Goal: Transaction & Acquisition: Book appointment/travel/reservation

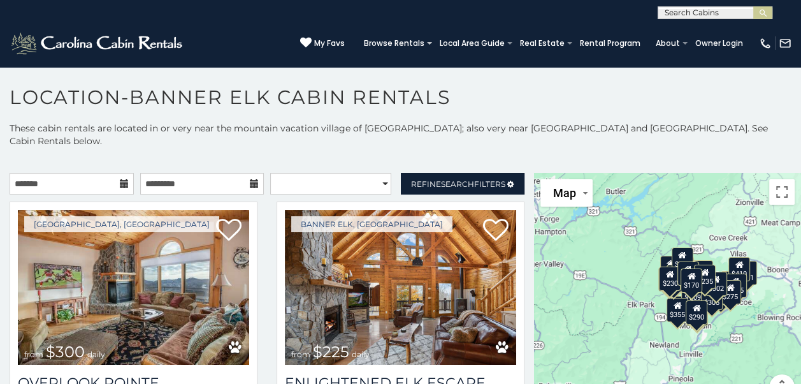
click at [120, 179] on icon at bounding box center [124, 183] width 9 height 9
click at [103, 173] on input "text" at bounding box center [72, 184] width 124 height 22
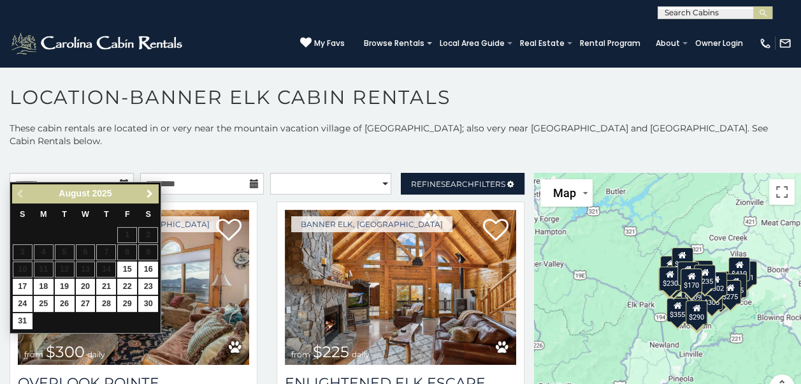
click at [149, 192] on span "Next" at bounding box center [150, 194] width 10 height 10
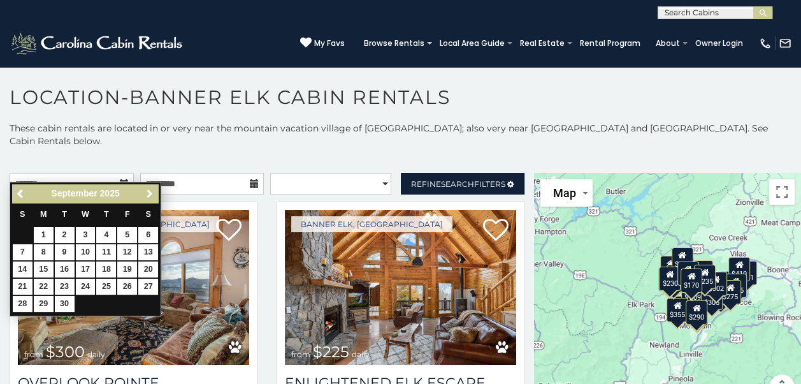
click at [149, 192] on span "Next" at bounding box center [150, 194] width 10 height 10
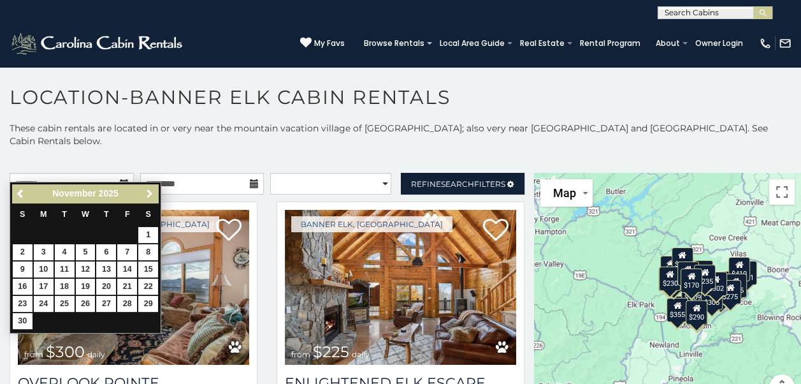
click at [149, 192] on span "Next" at bounding box center [150, 194] width 10 height 10
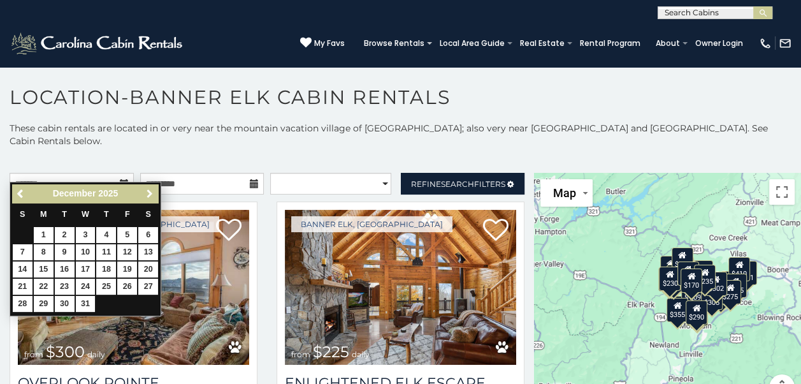
click at [149, 192] on span "Next" at bounding box center [150, 194] width 10 height 10
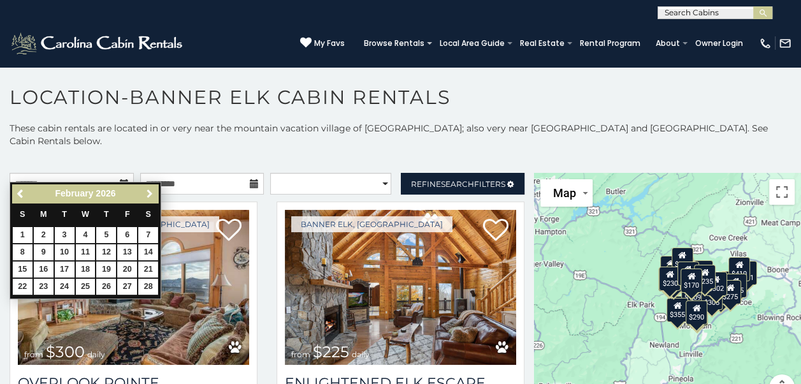
click at [149, 192] on span "Next" at bounding box center [150, 194] width 10 height 10
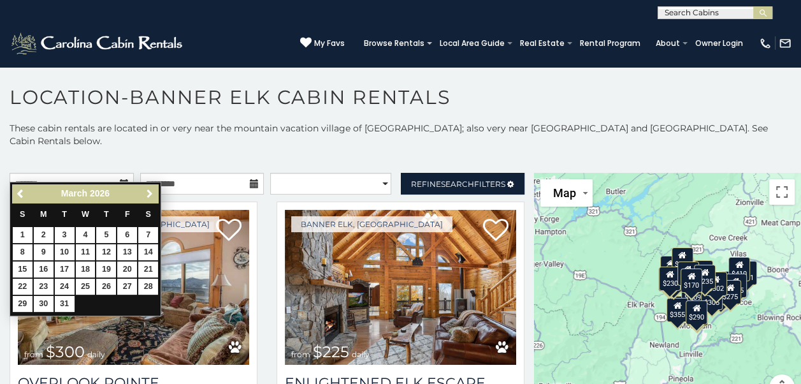
click at [149, 192] on span "Next" at bounding box center [150, 194] width 10 height 10
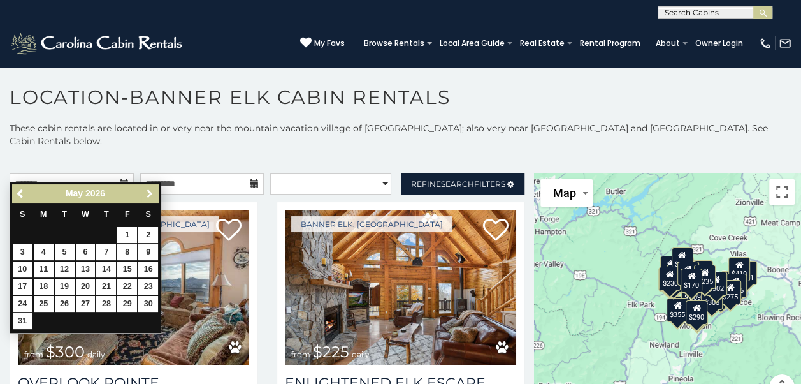
click at [149, 192] on span "Next" at bounding box center [150, 194] width 10 height 10
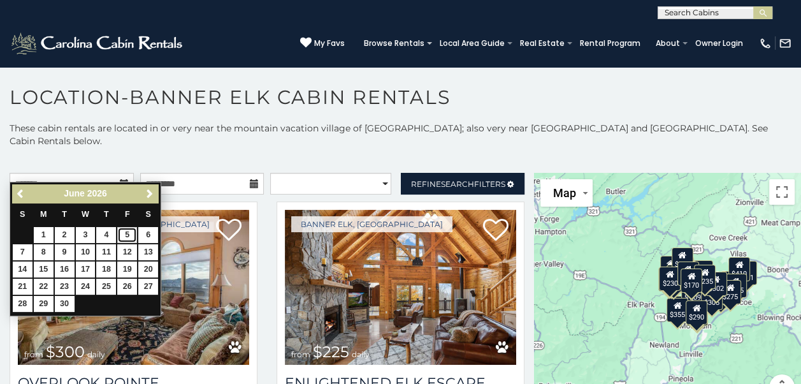
click at [126, 233] on link "5" at bounding box center [127, 235] width 20 height 16
type input "**********"
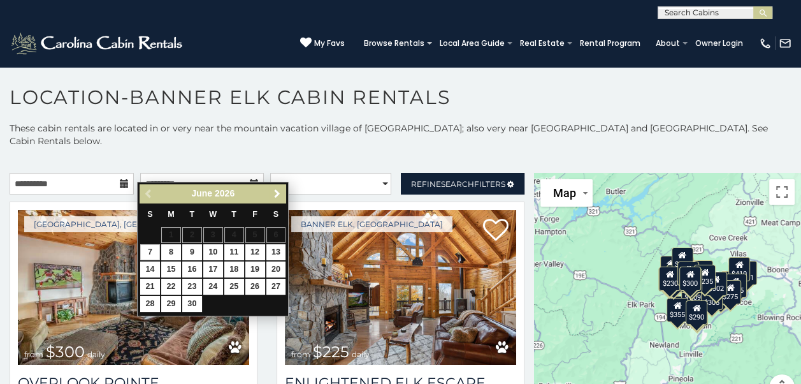
click at [275, 189] on span "Next" at bounding box center [277, 194] width 10 height 10
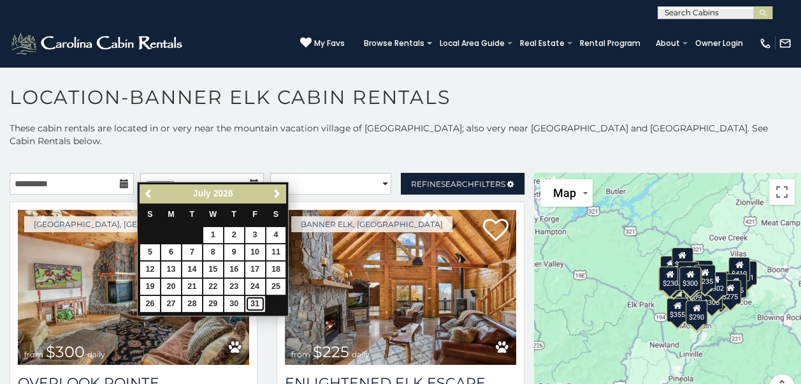
click at [250, 303] on link "31" at bounding box center [255, 304] width 20 height 16
type input "**********"
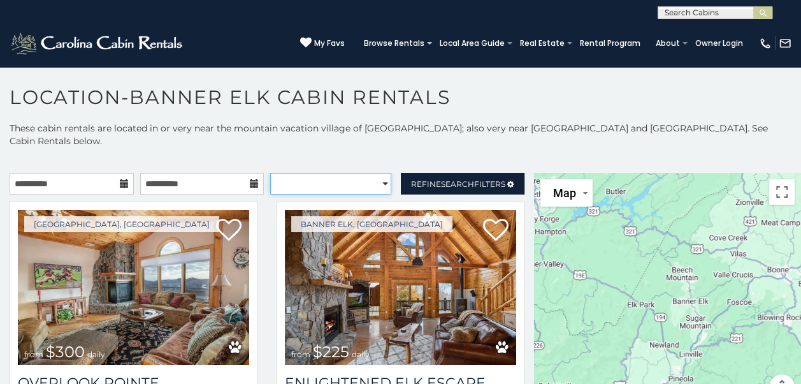
click at [355, 173] on select "**********" at bounding box center [330, 184] width 121 height 22
click at [599, 82] on section "**********" at bounding box center [400, 228] width 801 height 324
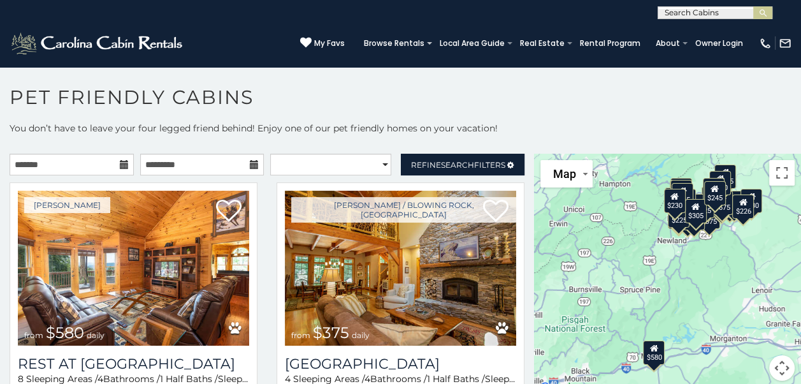
click at [121, 165] on icon at bounding box center [124, 164] width 9 height 9
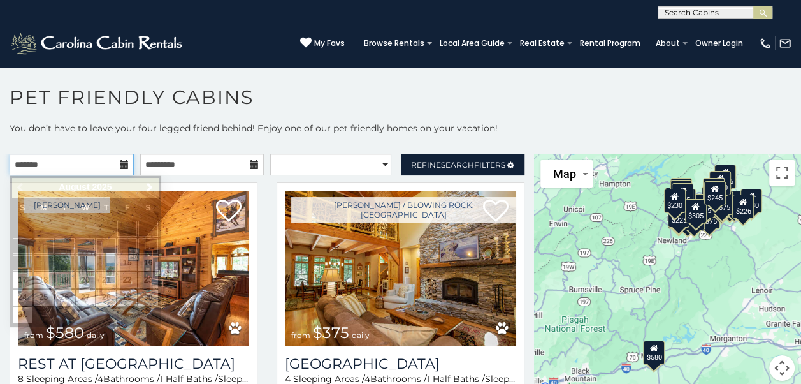
click at [93, 168] on input "text" at bounding box center [72, 165] width 124 height 22
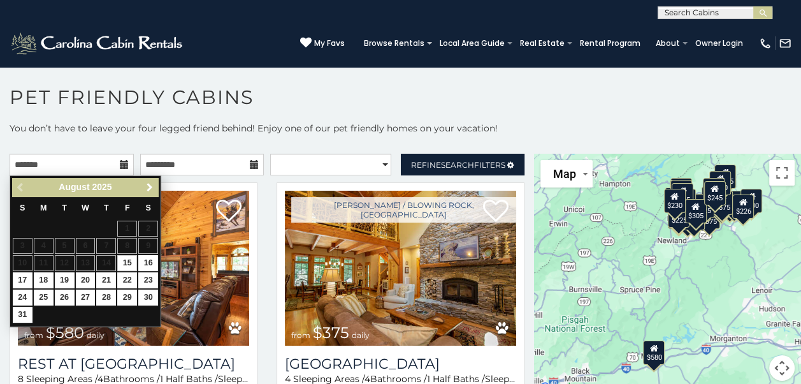
click at [150, 183] on span "Next" at bounding box center [150, 187] width 10 height 10
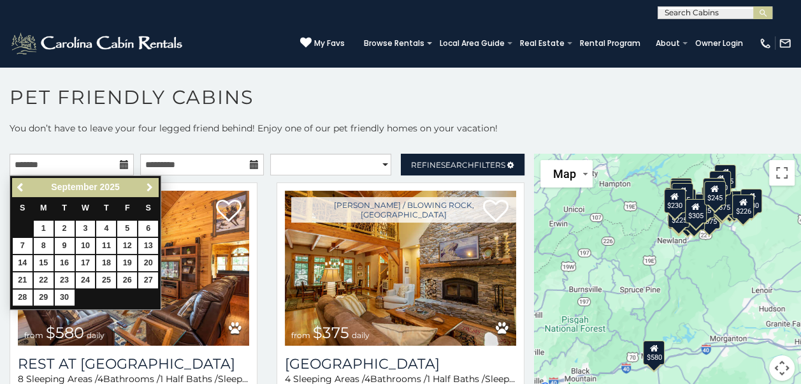
click at [150, 183] on span "Next" at bounding box center [150, 187] width 10 height 10
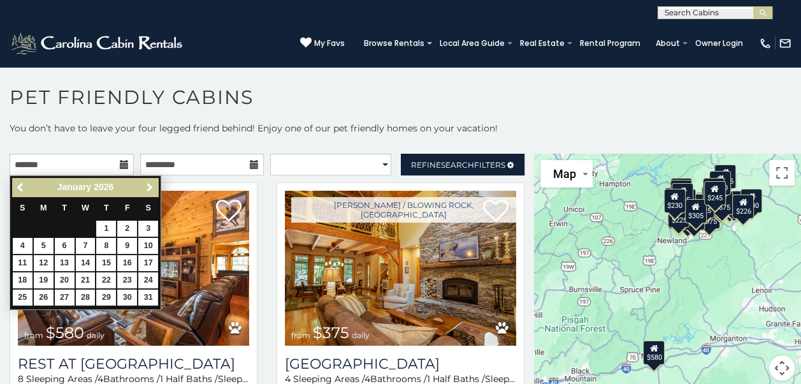
click at [150, 183] on span "Next" at bounding box center [150, 187] width 10 height 10
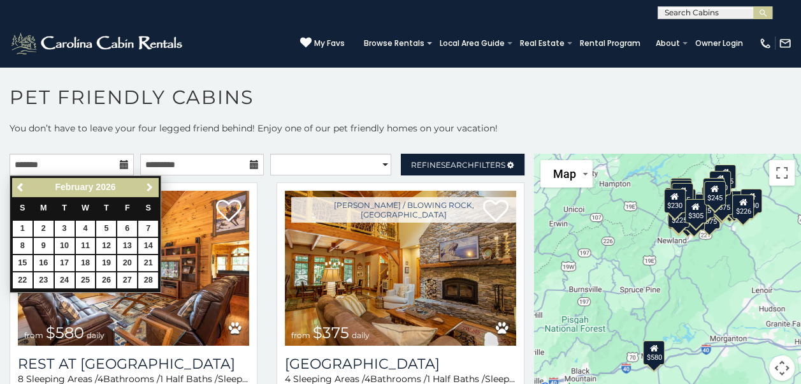
click at [150, 183] on span "Next" at bounding box center [150, 187] width 10 height 10
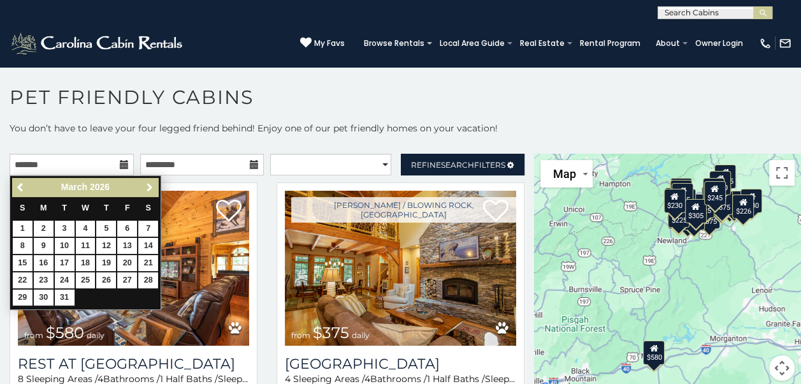
click at [150, 183] on span "Next" at bounding box center [150, 187] width 10 height 10
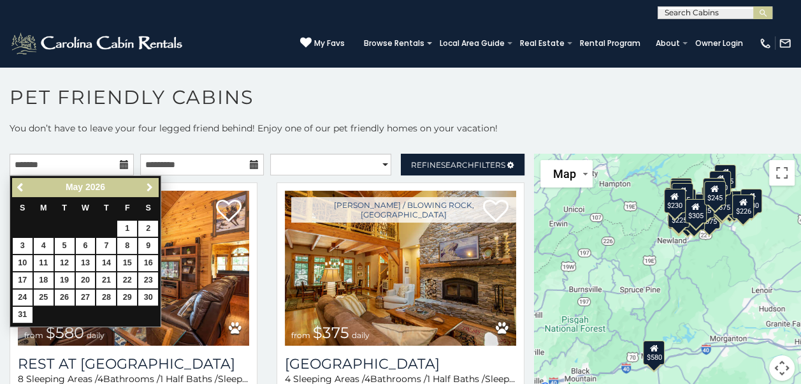
click at [150, 183] on span "Next" at bounding box center [150, 187] width 10 height 10
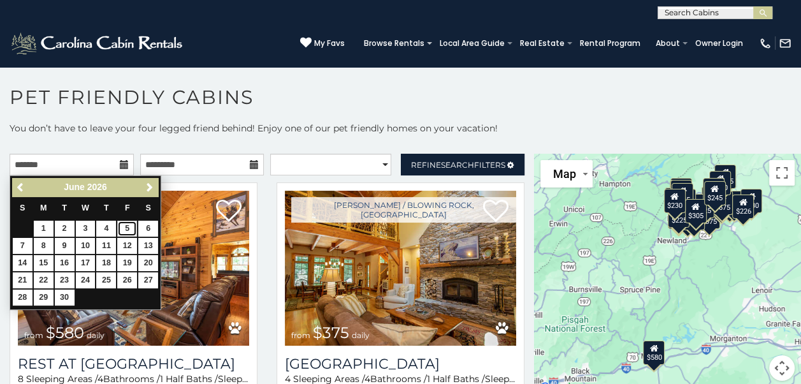
click at [124, 227] on link "5" at bounding box center [127, 228] width 20 height 16
type input "**********"
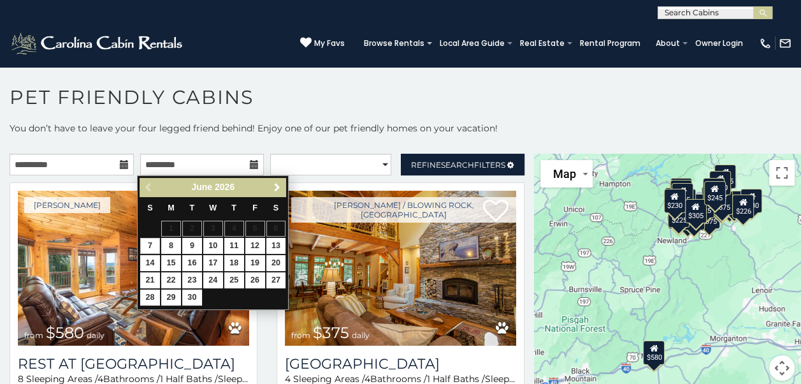
click at [275, 183] on span "Next" at bounding box center [277, 187] width 10 height 10
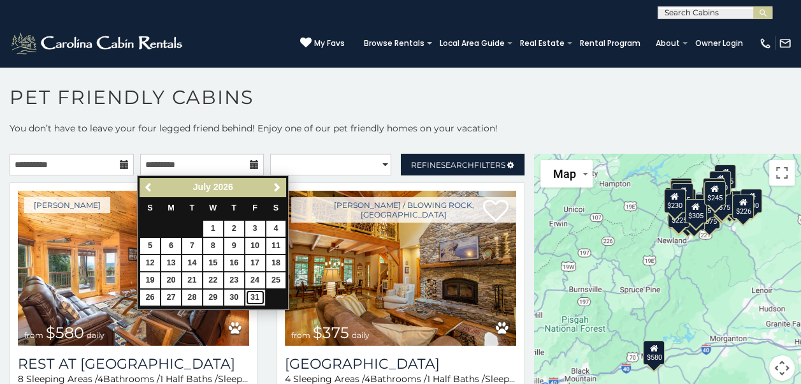
click at [254, 292] on link "31" at bounding box center [255, 297] width 20 height 16
type input "**********"
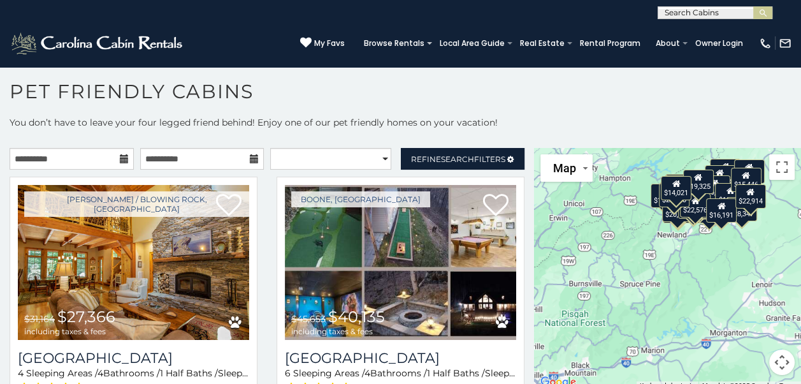
scroll to position [6, 0]
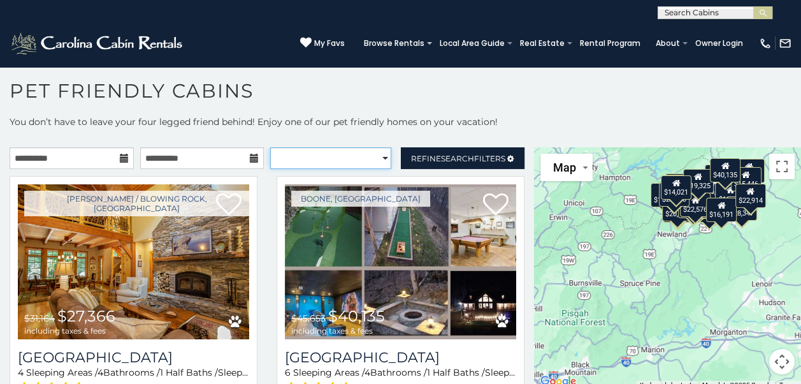
click at [377, 155] on select "**********" at bounding box center [330, 158] width 121 height 22
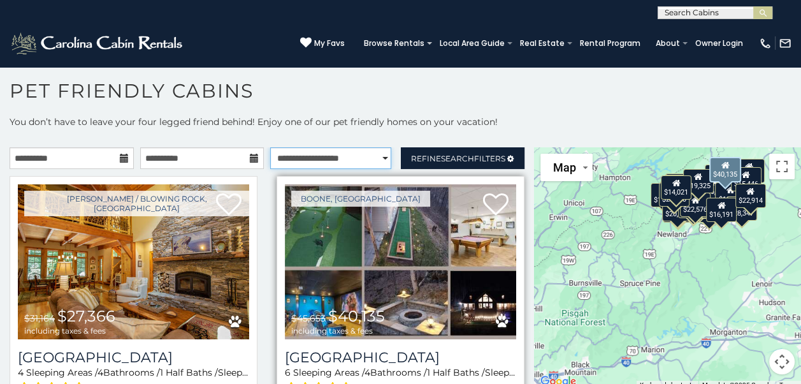
click at [270, 147] on select "**********" at bounding box center [330, 158] width 121 height 22
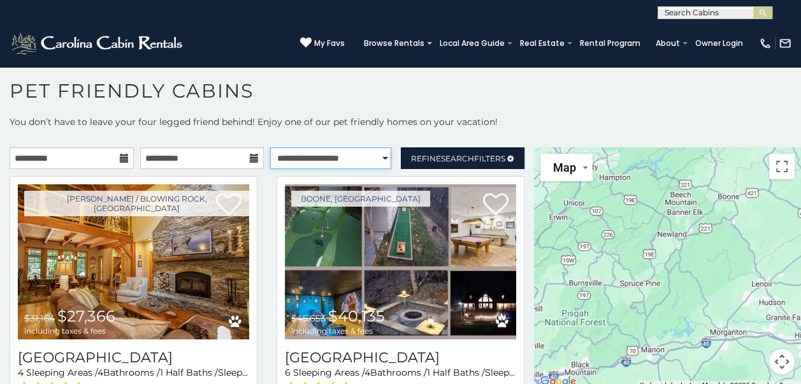
click at [378, 156] on select "**********" at bounding box center [330, 158] width 121 height 22
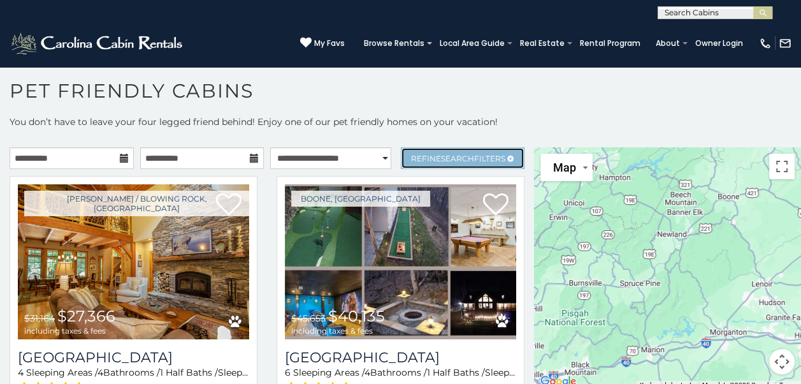
click at [454, 159] on span "Search" at bounding box center [457, 159] width 33 height 10
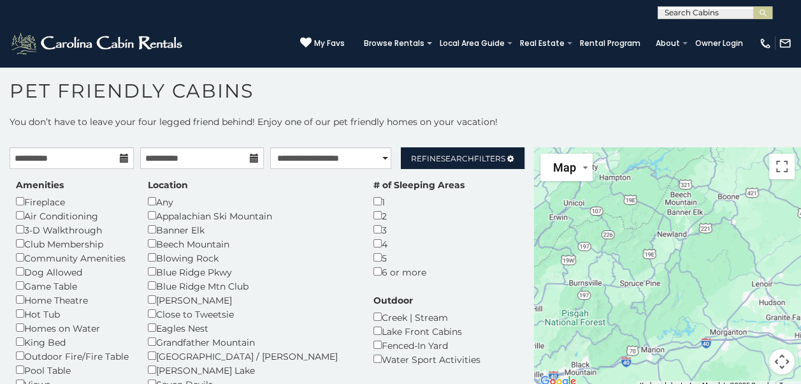
click at [627, 119] on p "You don’t have to leave your four legged friend behind! Enjoy one of our pet fr…" at bounding box center [400, 127] width 801 height 25
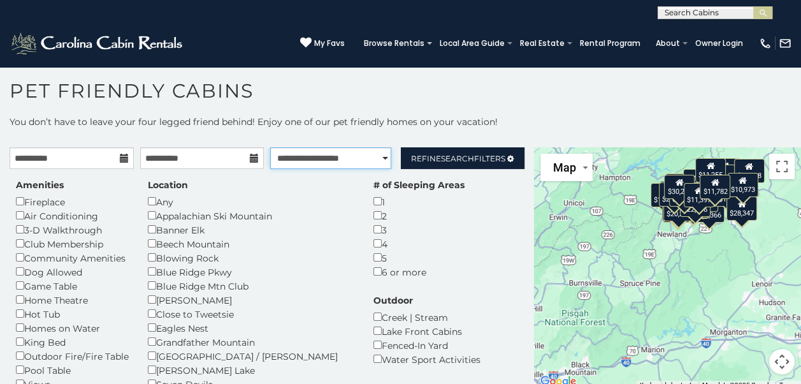
click at [375, 158] on select "**********" at bounding box center [330, 158] width 121 height 22
click at [571, 105] on h1 "Pet Friendly Cabins" at bounding box center [400, 97] width 801 height 36
click at [372, 155] on select "**********" at bounding box center [330, 158] width 121 height 22
select select "******"
click at [270, 147] on select "**********" at bounding box center [330, 158] width 121 height 22
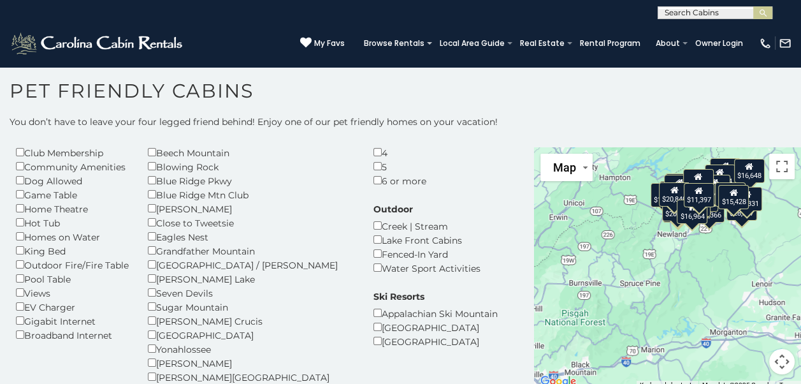
scroll to position [64, 0]
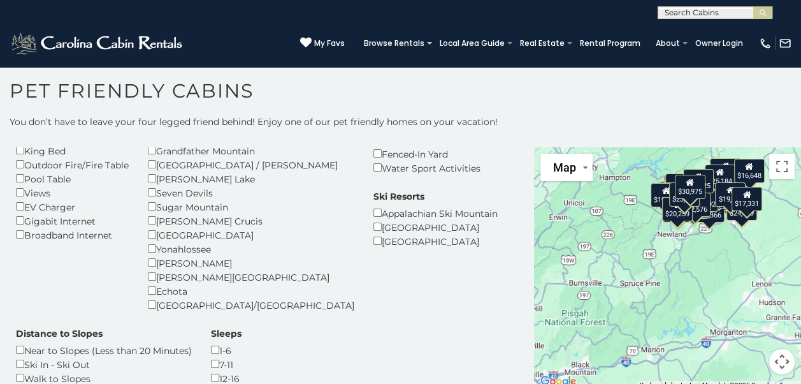
scroll to position [319, 0]
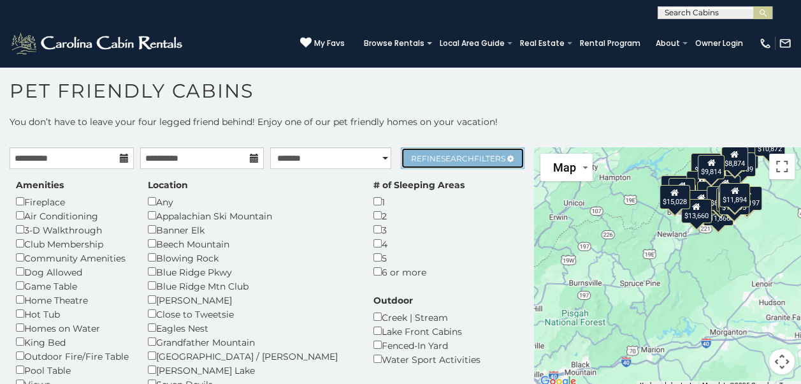
click at [453, 158] on span "Search" at bounding box center [457, 159] width 33 height 10
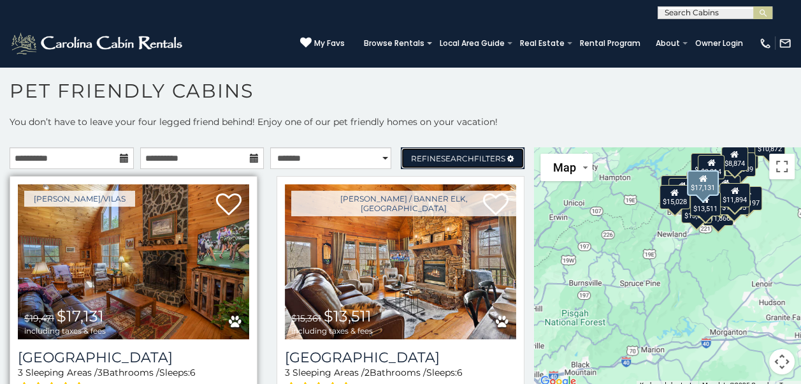
scroll to position [64, 0]
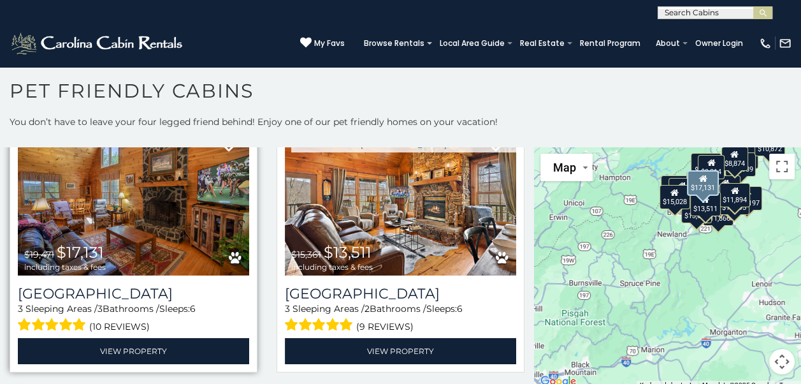
click at [157, 210] on img at bounding box center [133, 197] width 231 height 155
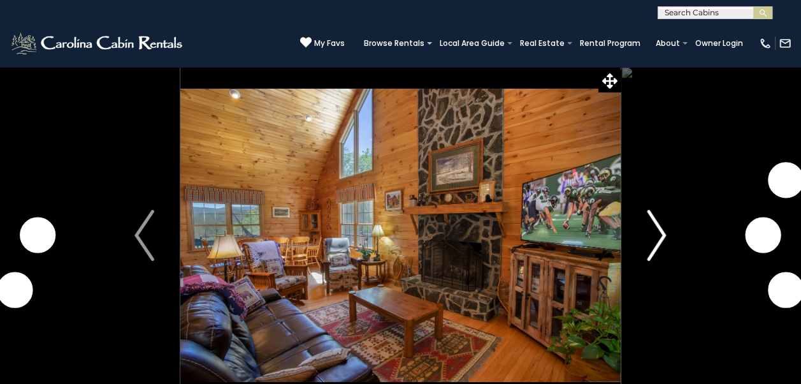
click at [660, 234] on img "Next" at bounding box center [656, 235] width 19 height 51
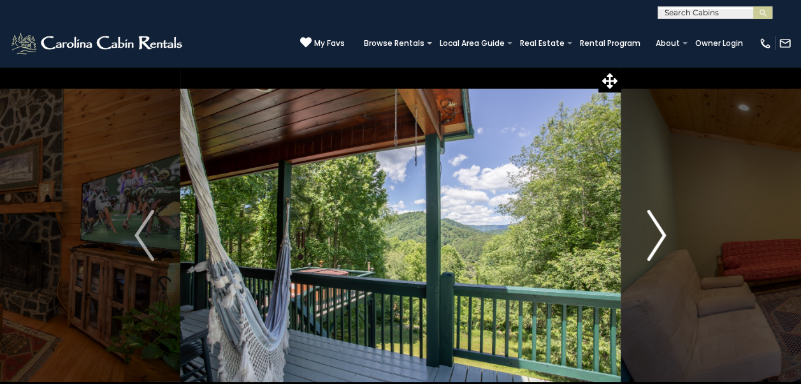
click at [662, 234] on img "Next" at bounding box center [656, 235] width 19 height 51
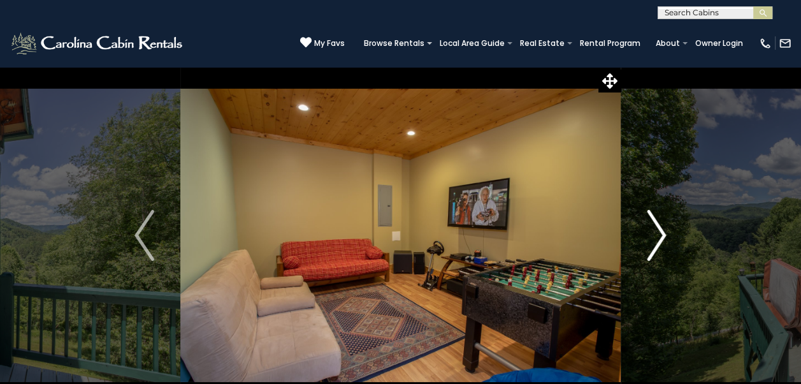
click at [662, 234] on img "Next" at bounding box center [656, 235] width 19 height 51
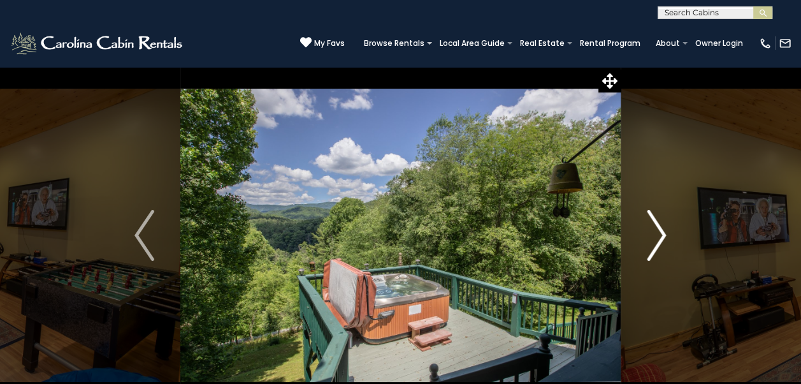
click at [662, 234] on img "Next" at bounding box center [656, 235] width 19 height 51
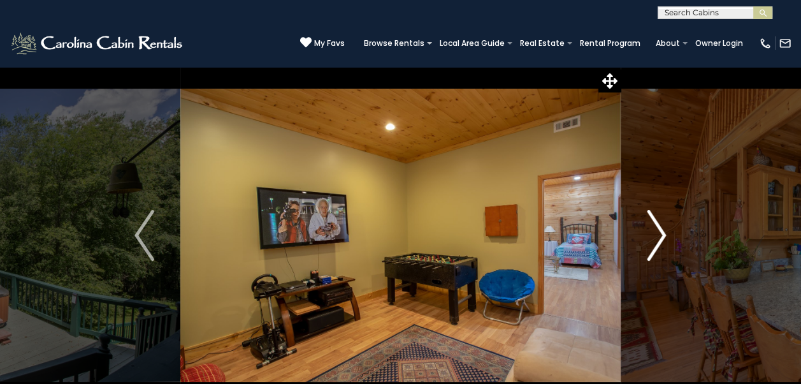
click at [662, 234] on img "Next" at bounding box center [656, 235] width 19 height 51
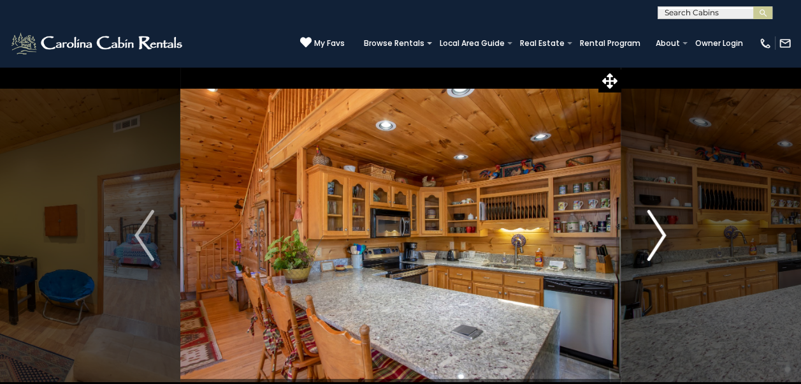
click at [662, 234] on img "Next" at bounding box center [656, 235] width 19 height 51
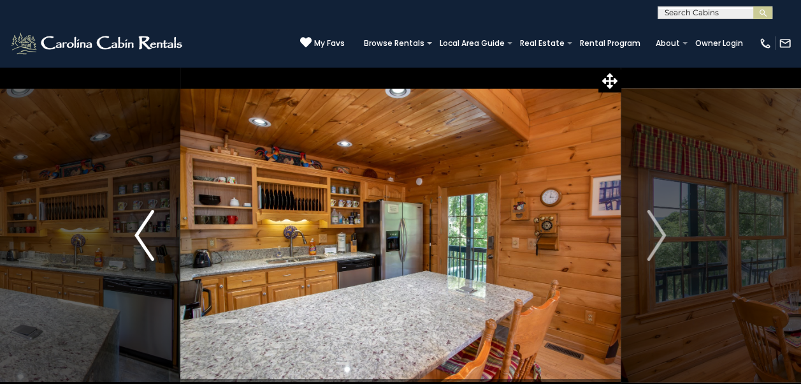
click at [138, 238] on img "Previous" at bounding box center [143, 235] width 19 height 51
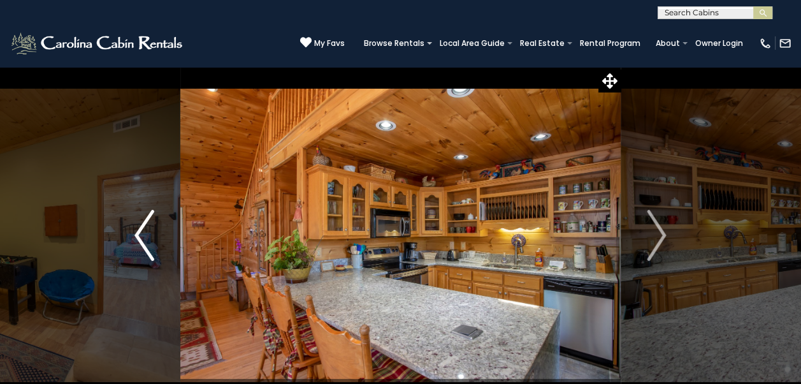
click at [138, 238] on img "Previous" at bounding box center [143, 235] width 19 height 51
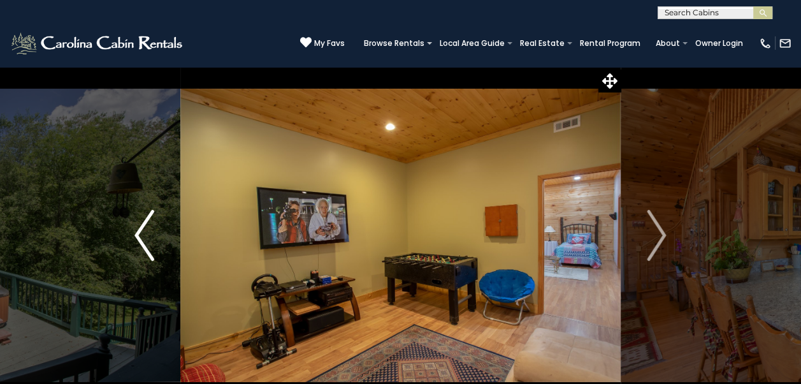
click at [138, 238] on img "Previous" at bounding box center [143, 235] width 19 height 51
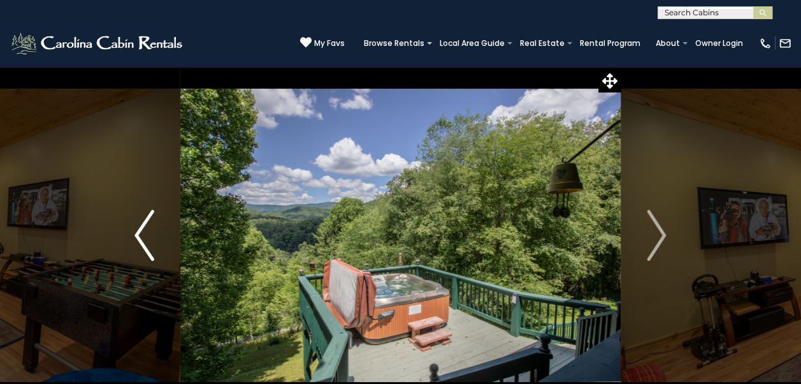
click at [138, 238] on img "Previous" at bounding box center [143, 235] width 19 height 51
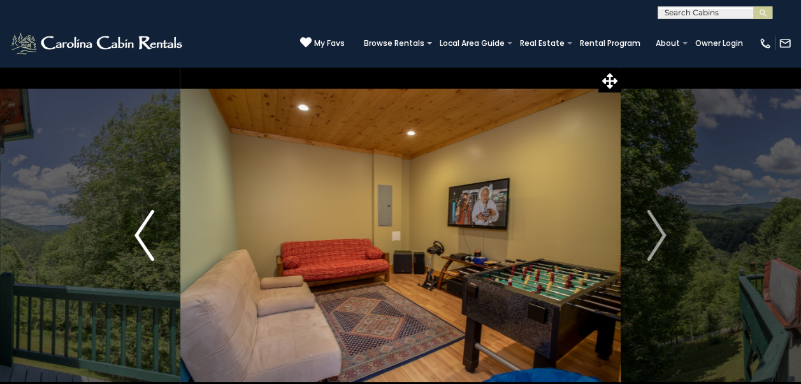
click at [138, 238] on img "Previous" at bounding box center [143, 235] width 19 height 51
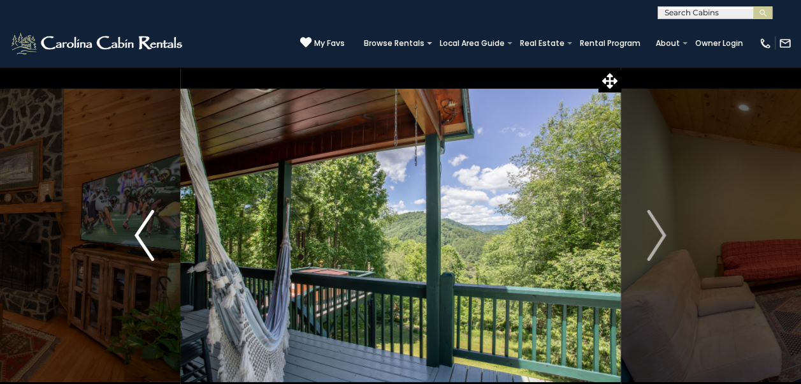
click at [138, 238] on img "Previous" at bounding box center [143, 235] width 19 height 51
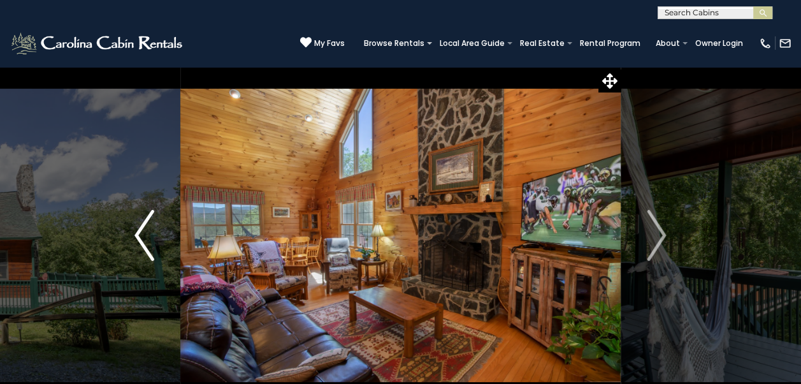
click at [138, 238] on img "Previous" at bounding box center [143, 235] width 19 height 51
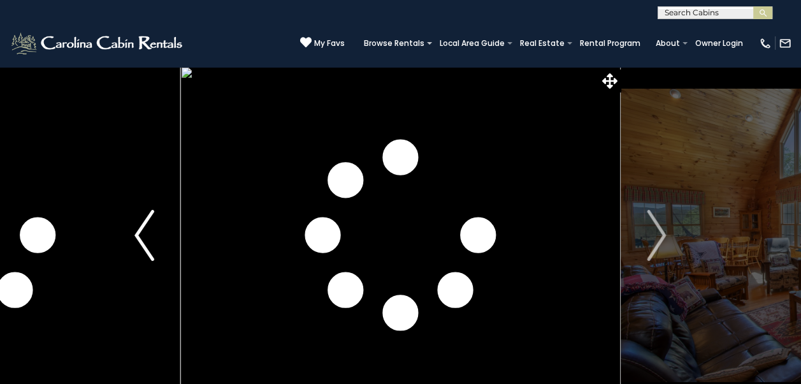
click at [139, 235] on img "Previous" at bounding box center [143, 235] width 19 height 51
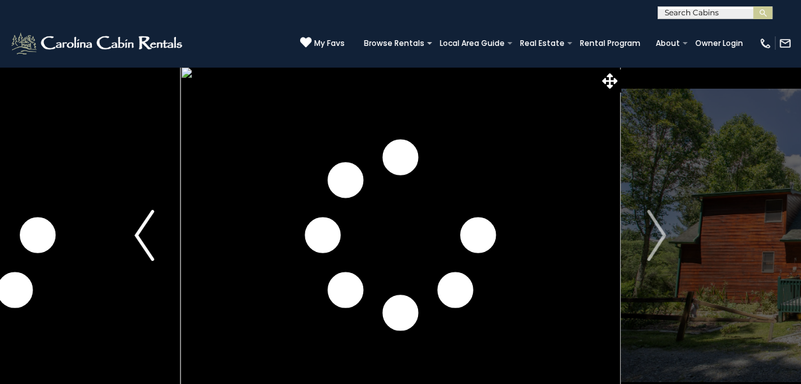
click at [135, 236] on img "Previous" at bounding box center [143, 235] width 19 height 51
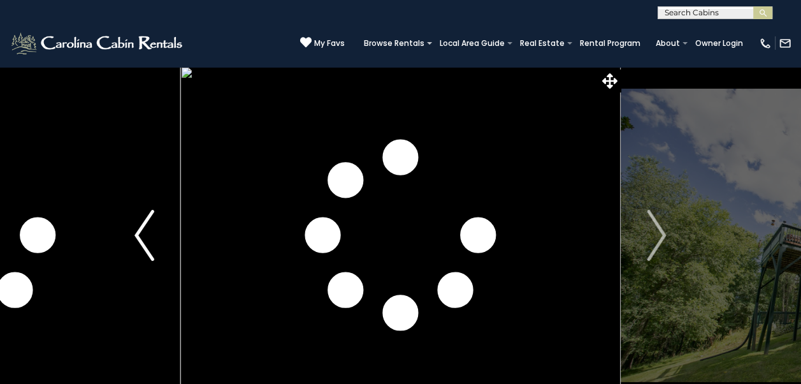
click at [135, 236] on img "Previous" at bounding box center [143, 235] width 19 height 51
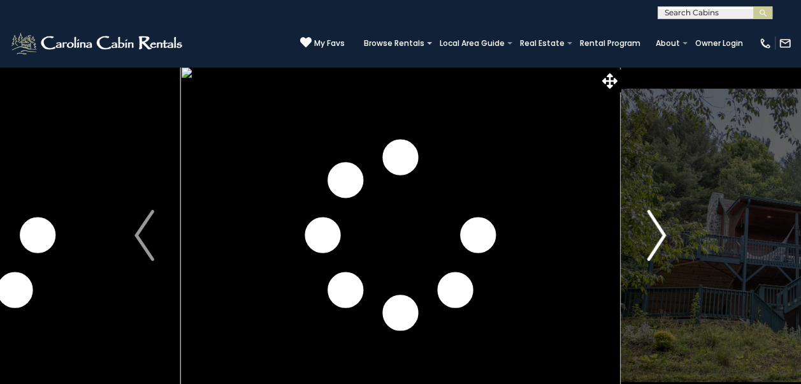
click at [687, 126] on button "Next" at bounding box center [656, 235] width 71 height 338
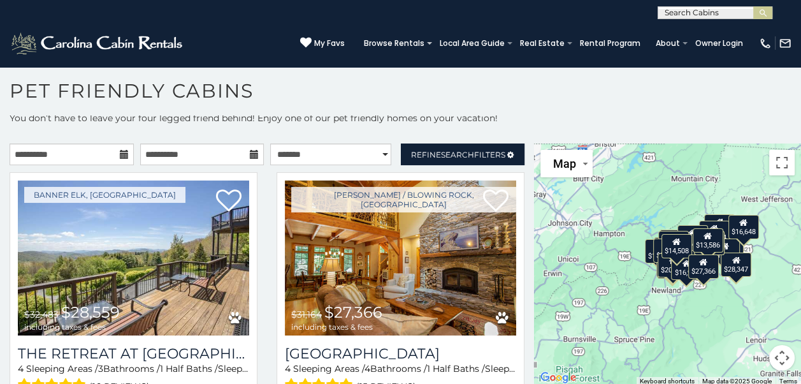
scroll to position [5, 0]
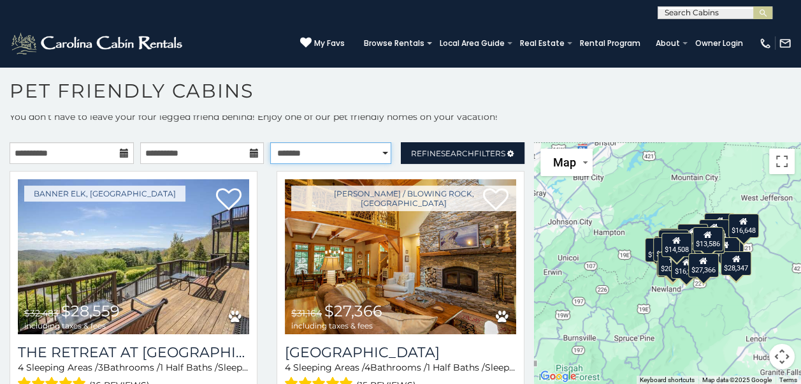
click at [377, 149] on select "**********" at bounding box center [330, 153] width 121 height 22
select select "*********"
click at [270, 142] on select "**********" at bounding box center [330, 153] width 121 height 22
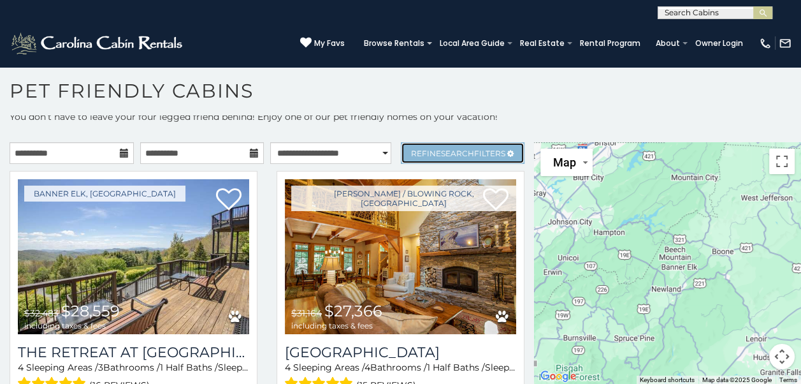
click at [426, 150] on span "Refine Search Filters" at bounding box center [458, 153] width 94 height 10
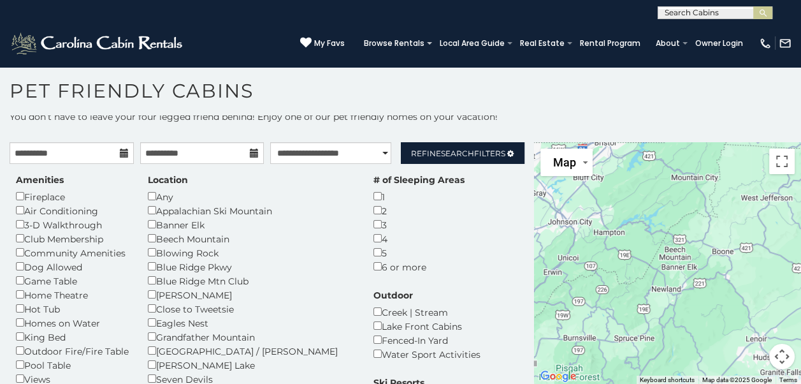
click at [438, 218] on div "Amenities Fireplace Air Conditioning 3-D Walkthrough Club Membership Community …" at bounding box center [266, 386] width 521 height 427
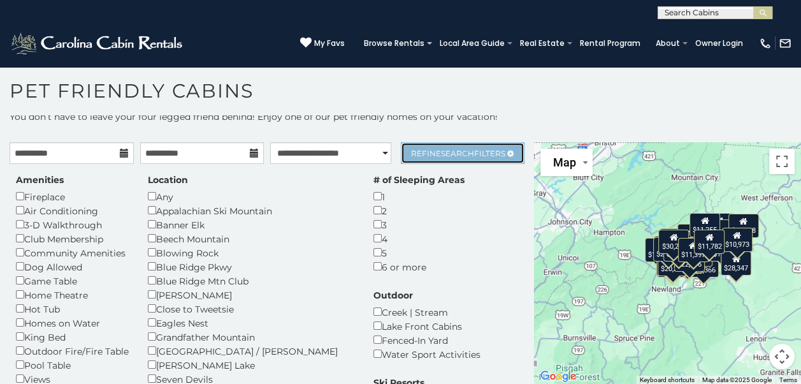
click at [447, 155] on span "Search" at bounding box center [457, 153] width 33 height 10
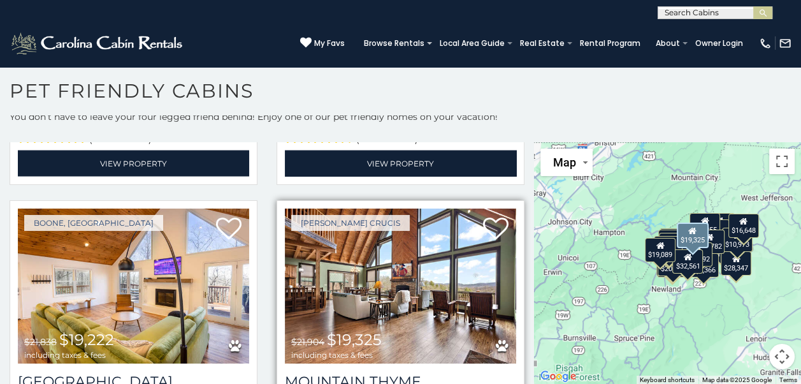
scroll to position [2166, 0]
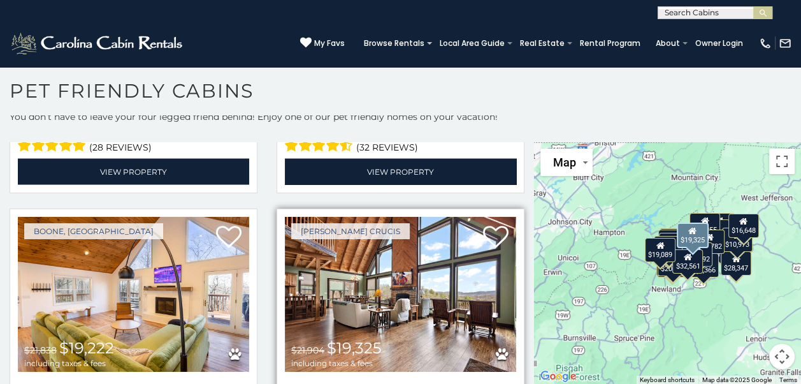
click at [447, 248] on img at bounding box center [400, 294] width 231 height 155
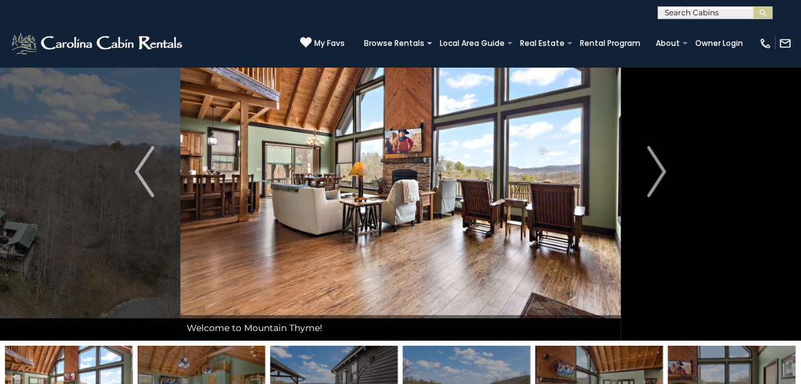
scroll to position [64, 0]
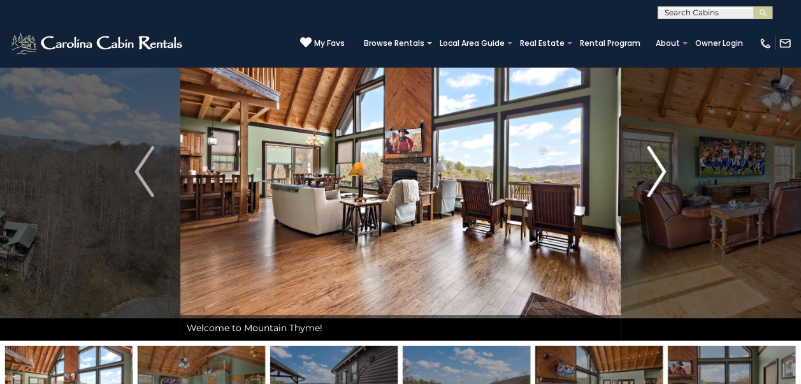
click at [663, 167] on img "Next" at bounding box center [656, 171] width 19 height 51
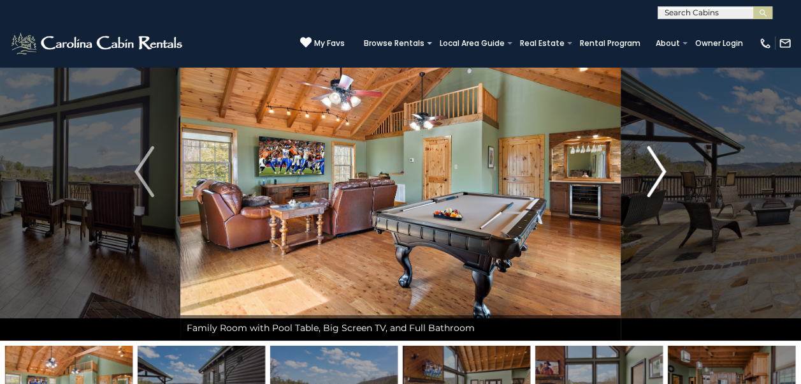
click at [660, 169] on img "Next" at bounding box center [656, 171] width 19 height 51
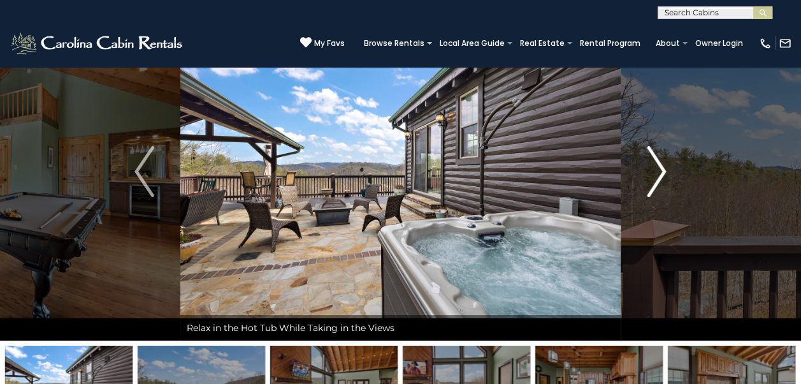
click at [660, 169] on img "Next" at bounding box center [656, 171] width 19 height 51
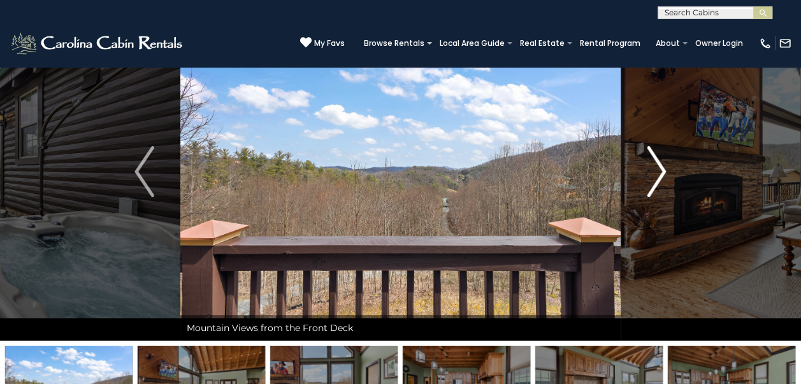
click at [660, 169] on img "Next" at bounding box center [656, 171] width 19 height 51
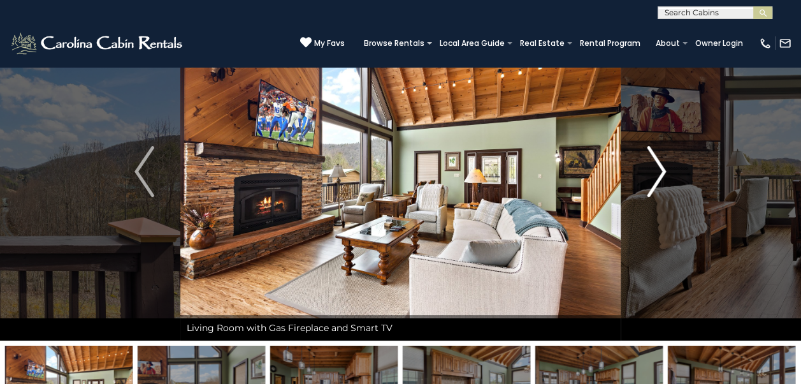
click at [660, 169] on img "Next" at bounding box center [656, 171] width 19 height 51
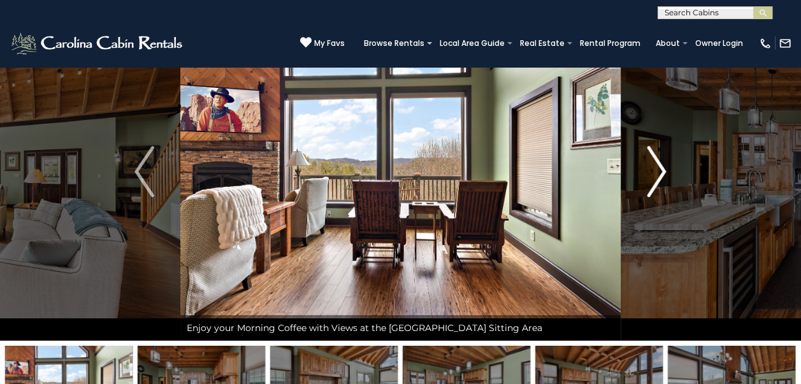
click at [660, 169] on img "Next" at bounding box center [656, 171] width 19 height 51
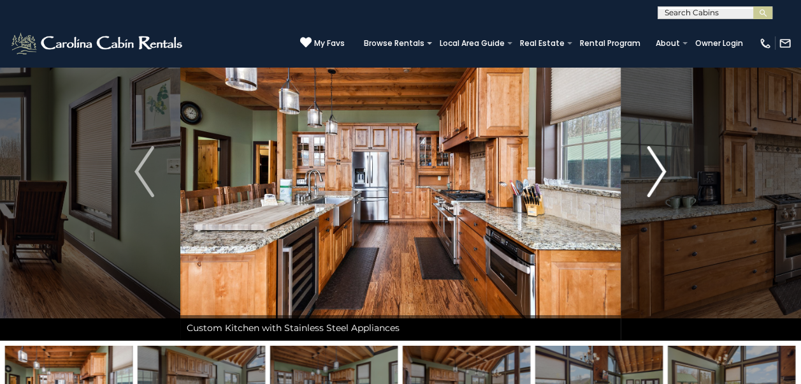
click at [660, 169] on img "Next" at bounding box center [656, 171] width 19 height 51
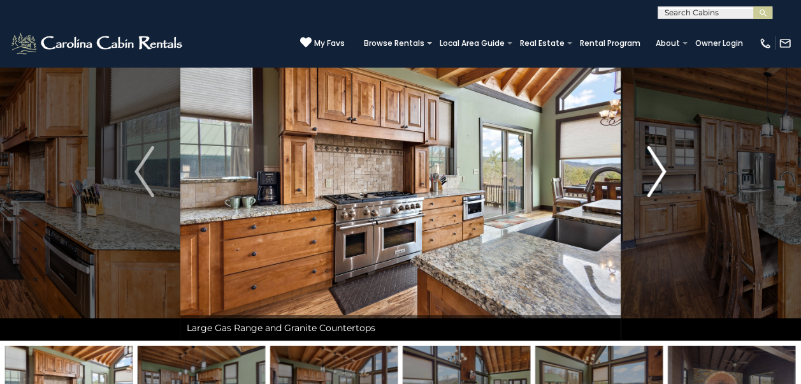
click at [660, 169] on img "Next" at bounding box center [656, 171] width 19 height 51
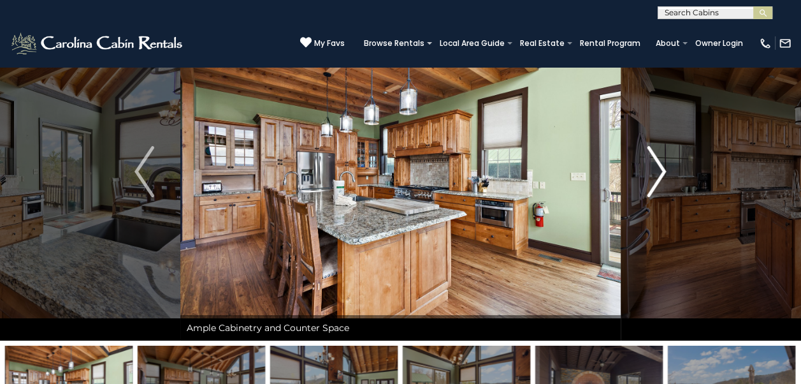
click at [660, 169] on img "Next" at bounding box center [656, 171] width 19 height 51
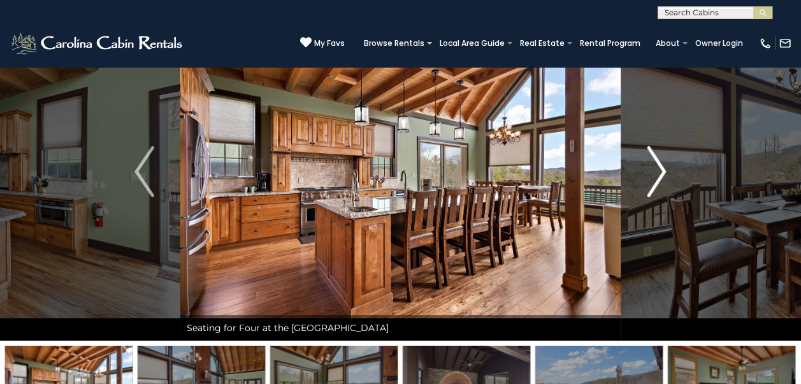
click at [660, 169] on img "Next" at bounding box center [656, 171] width 19 height 51
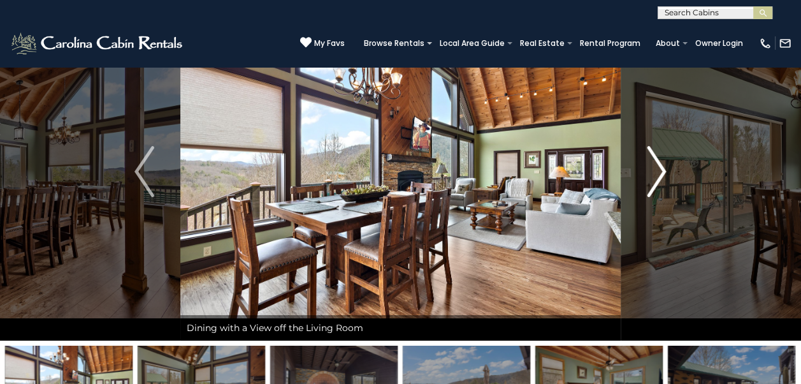
click at [660, 169] on img "Next" at bounding box center [656, 171] width 19 height 51
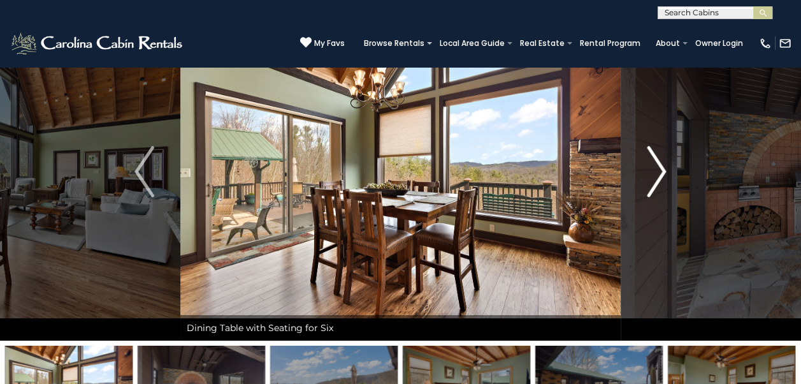
click at [660, 169] on img "Next" at bounding box center [656, 171] width 19 height 51
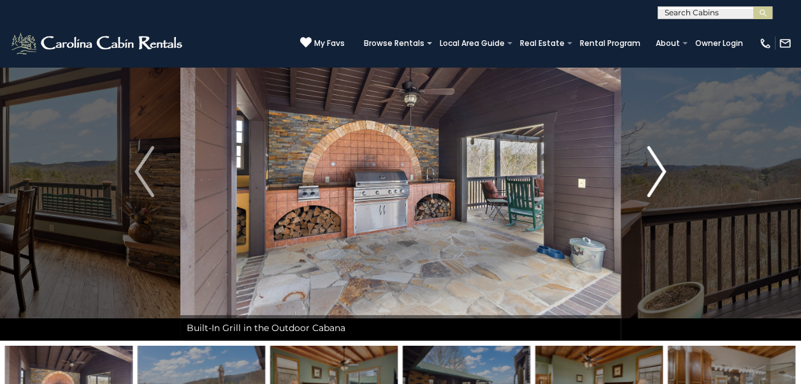
click at [660, 169] on img "Next" at bounding box center [656, 171] width 19 height 51
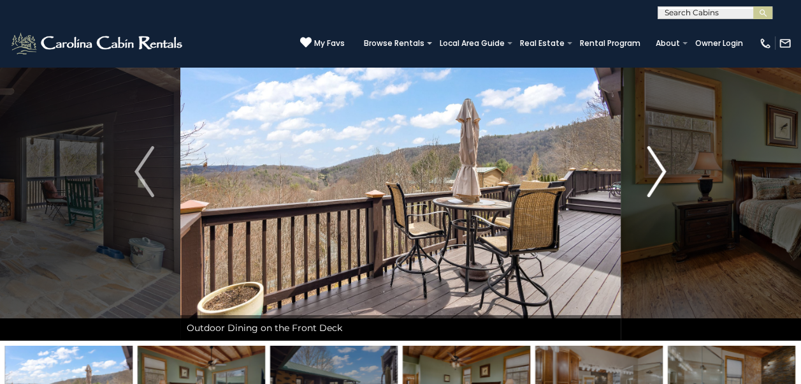
click at [660, 169] on img "Next" at bounding box center [656, 171] width 19 height 51
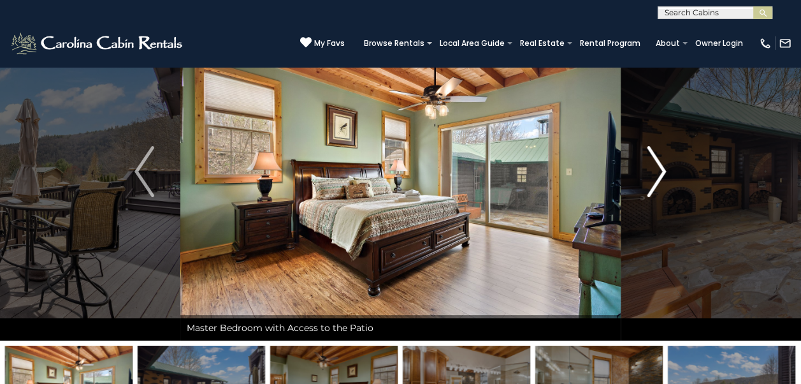
click at [660, 169] on img "Next" at bounding box center [656, 171] width 19 height 51
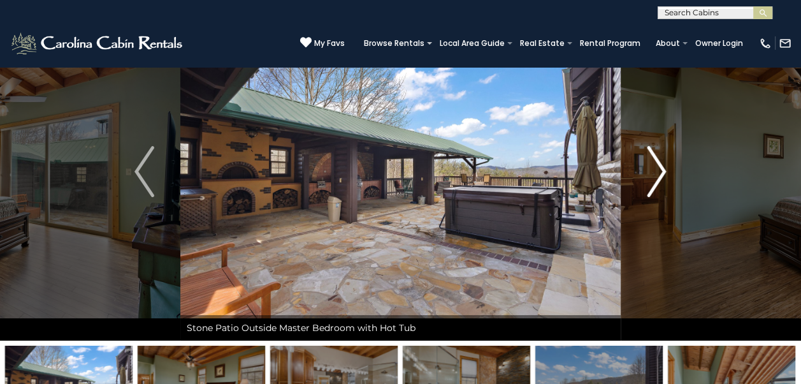
click at [660, 169] on img "Next" at bounding box center [656, 171] width 19 height 51
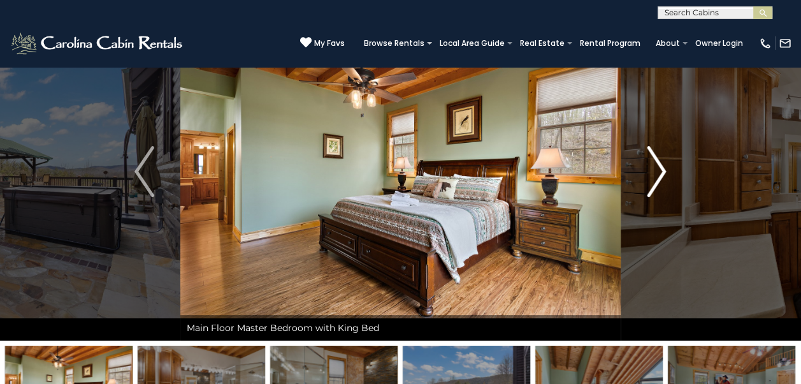
click at [660, 169] on img "Next" at bounding box center [656, 171] width 19 height 51
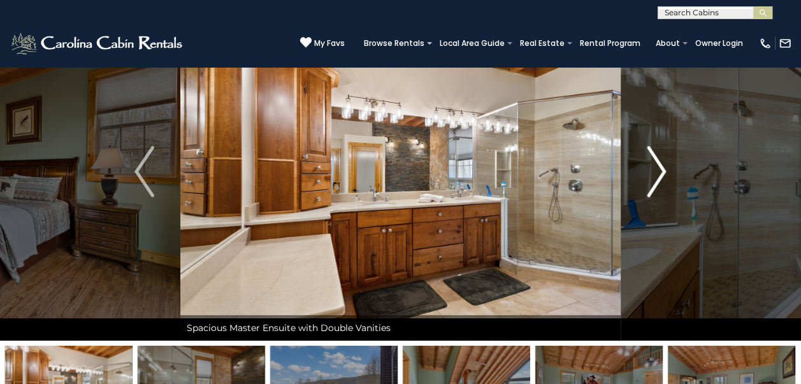
click at [660, 169] on img "Next" at bounding box center [656, 171] width 19 height 51
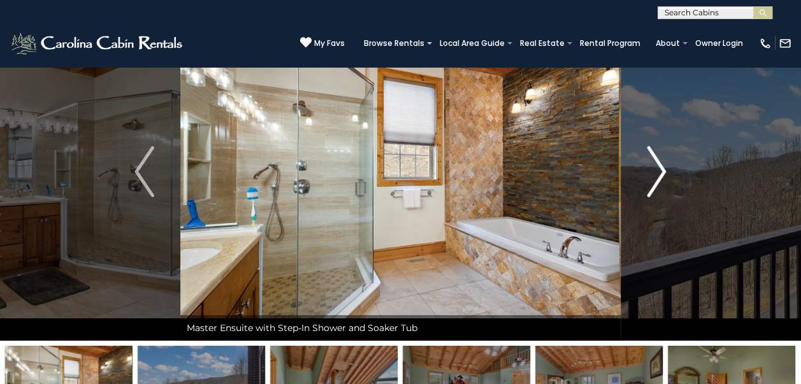
click at [660, 169] on img "Next" at bounding box center [656, 171] width 19 height 51
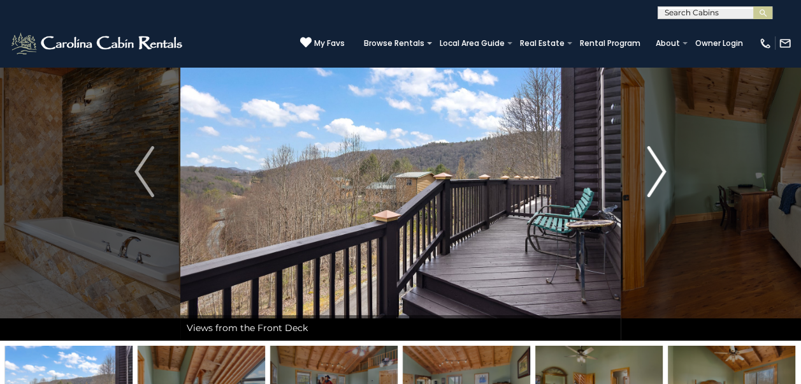
click at [660, 169] on img "Next" at bounding box center [656, 171] width 19 height 51
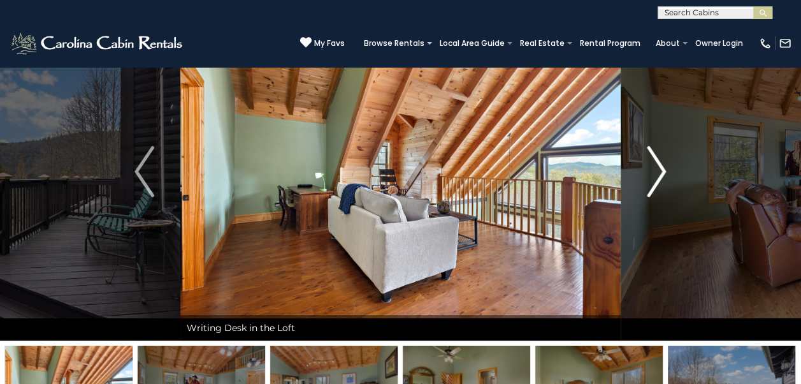
click at [660, 169] on img "Next" at bounding box center [656, 171] width 19 height 51
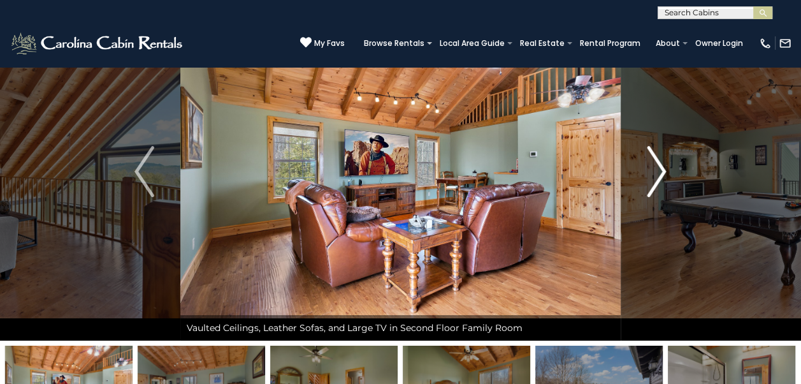
click at [660, 169] on img "Next" at bounding box center [656, 171] width 19 height 51
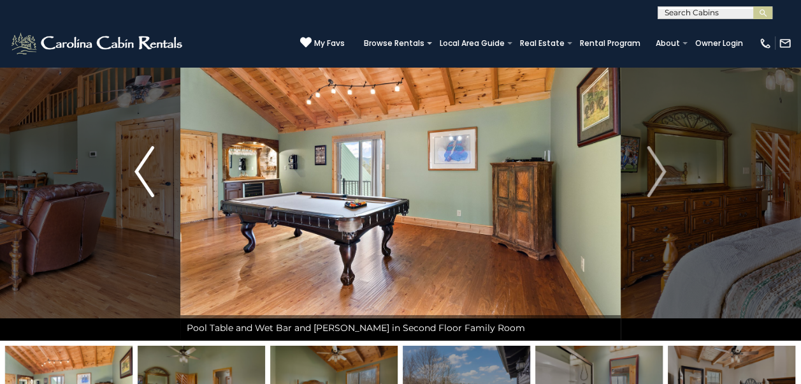
click at [134, 172] on img "Previous" at bounding box center [143, 171] width 19 height 51
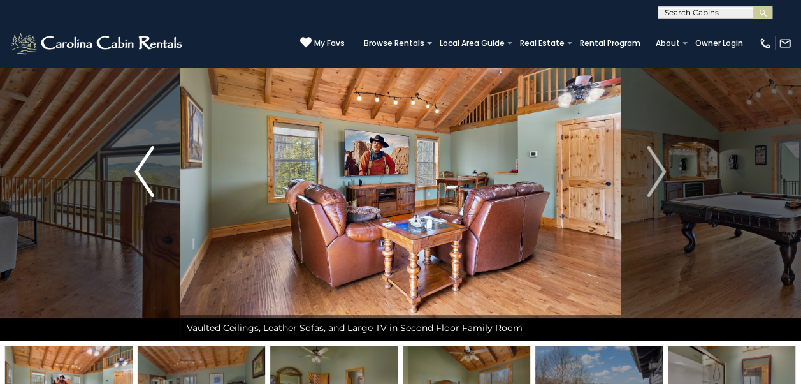
click at [137, 169] on img "Previous" at bounding box center [143, 171] width 19 height 51
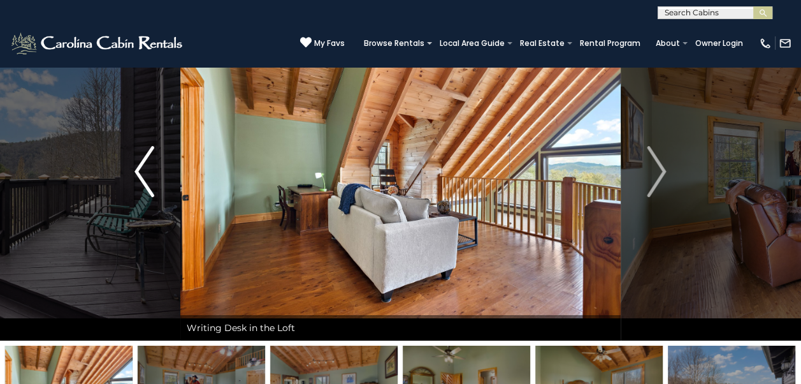
click at [137, 169] on img "Previous" at bounding box center [143, 171] width 19 height 51
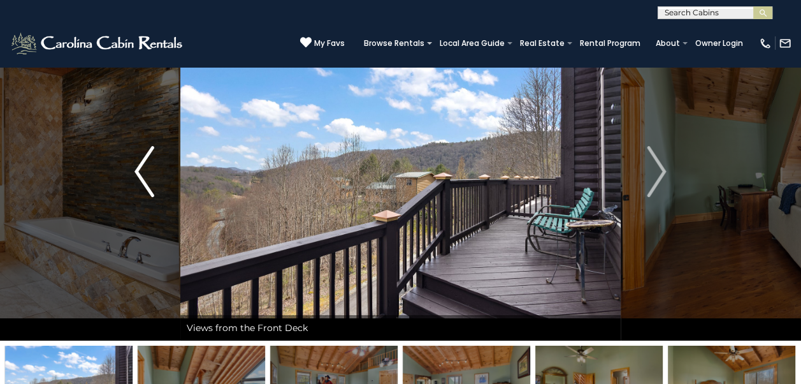
click at [137, 169] on img "Previous" at bounding box center [143, 171] width 19 height 51
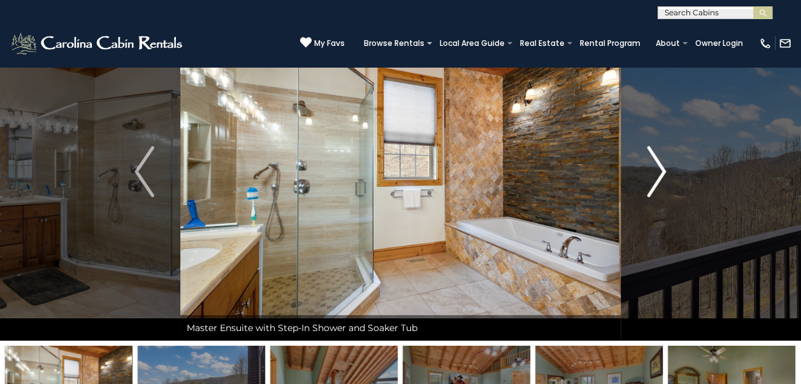
click at [659, 164] on img "Next" at bounding box center [656, 171] width 19 height 51
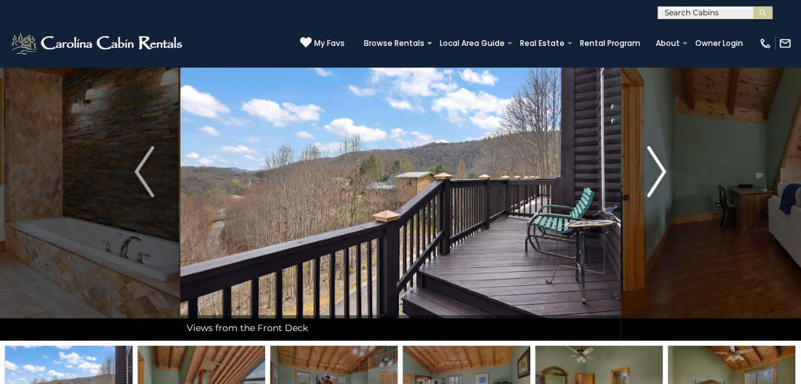
click at [659, 164] on img "Next" at bounding box center [656, 171] width 19 height 51
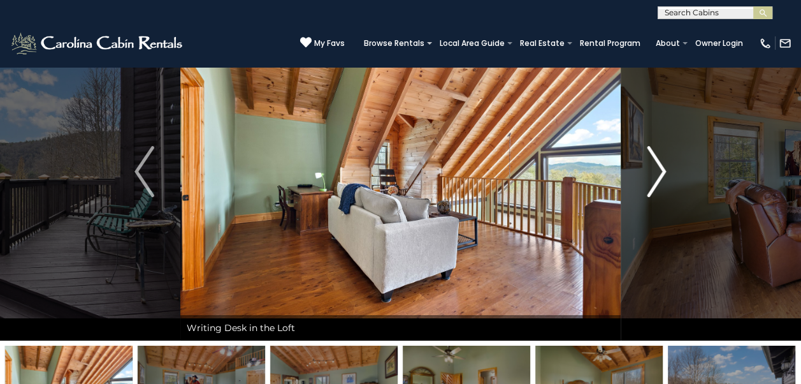
click at [659, 164] on img "Next" at bounding box center [656, 171] width 19 height 51
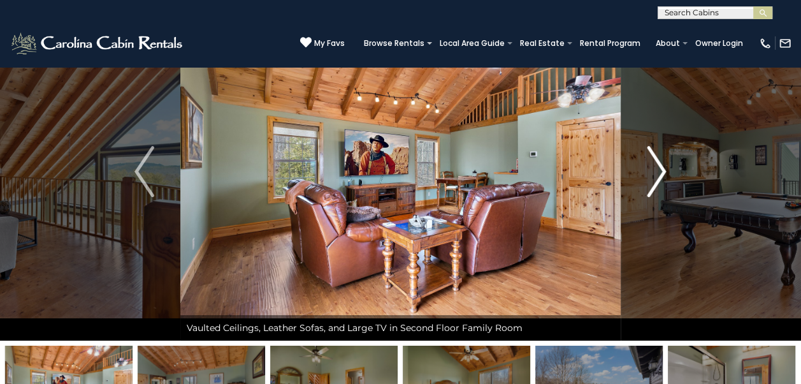
click at [659, 164] on img "Next" at bounding box center [656, 171] width 19 height 51
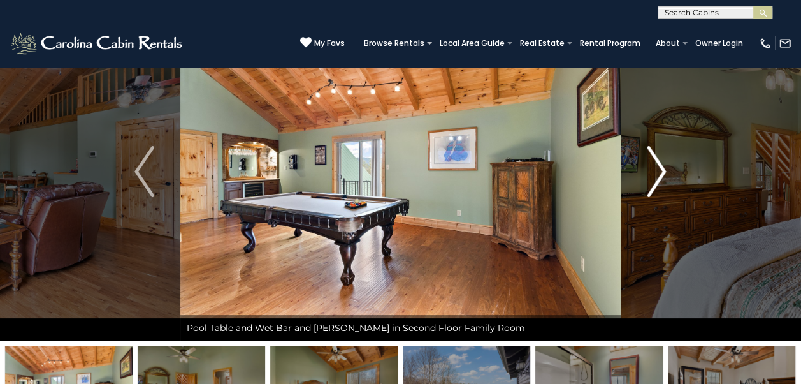
click at [659, 164] on img "Next" at bounding box center [656, 171] width 19 height 51
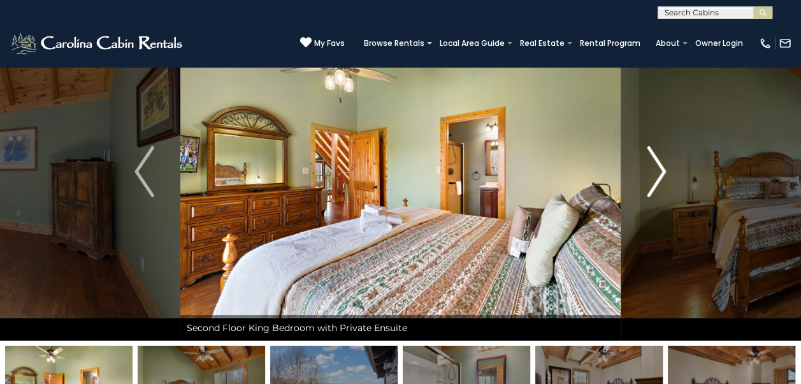
click at [659, 164] on img "Next" at bounding box center [656, 171] width 19 height 51
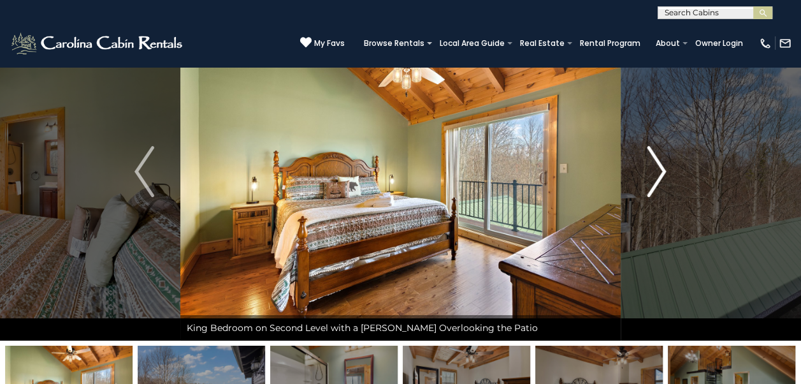
click at [659, 164] on img "Next" at bounding box center [656, 171] width 19 height 51
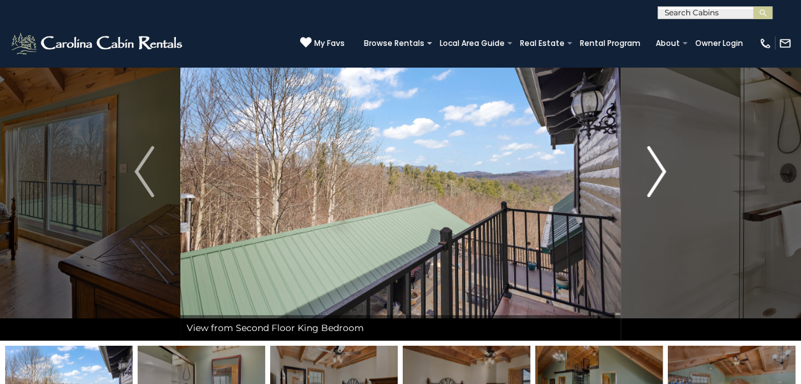
click at [659, 164] on img "Next" at bounding box center [656, 171] width 19 height 51
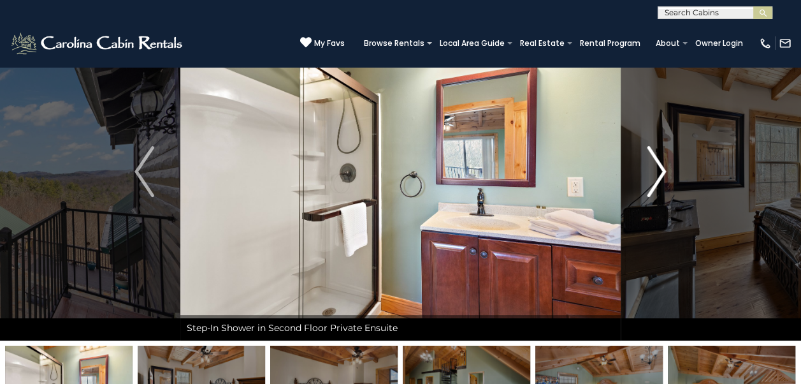
click at [659, 164] on img "Next" at bounding box center [656, 171] width 19 height 51
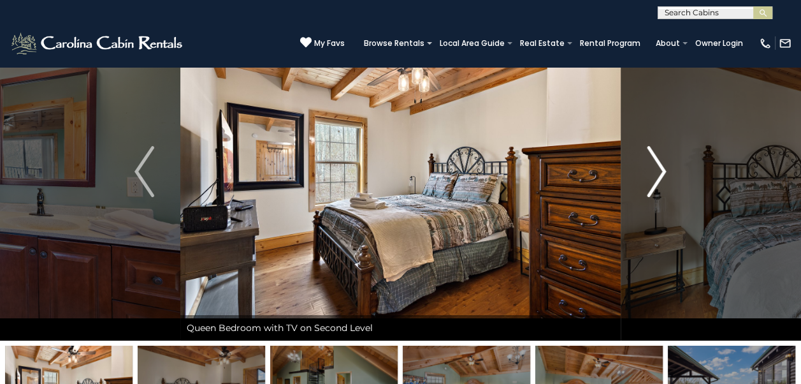
click at [659, 164] on img "Next" at bounding box center [656, 171] width 19 height 51
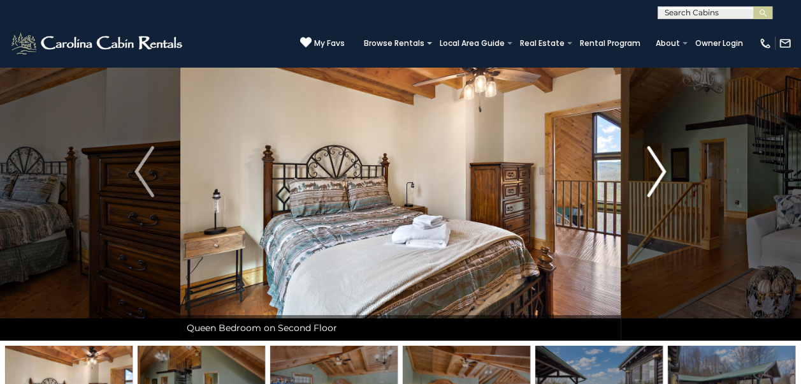
click at [659, 164] on img "Next" at bounding box center [656, 171] width 19 height 51
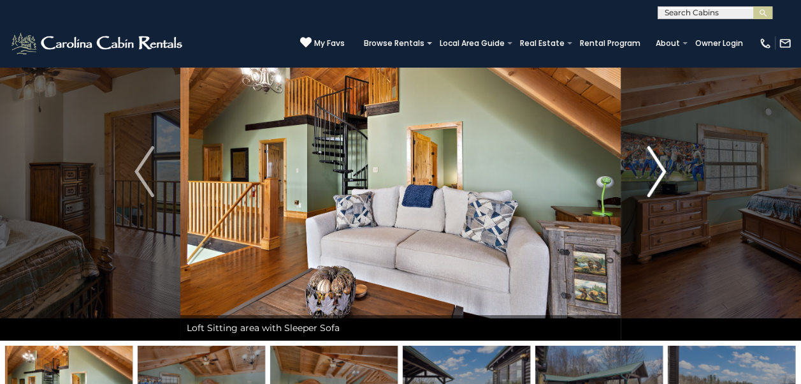
click at [659, 164] on img "Next" at bounding box center [656, 171] width 19 height 51
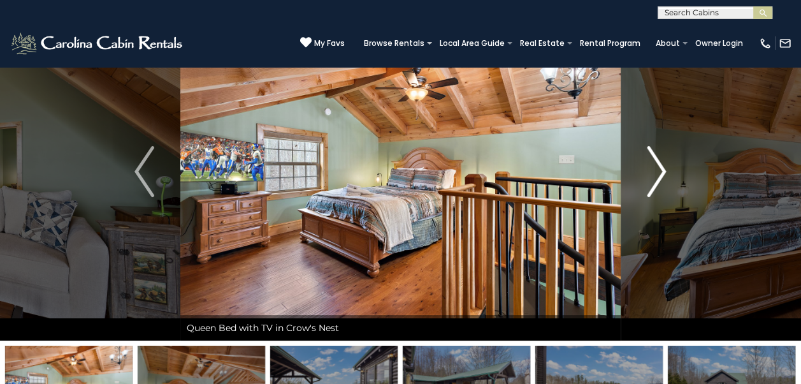
click at [659, 164] on img "Next" at bounding box center [656, 171] width 19 height 51
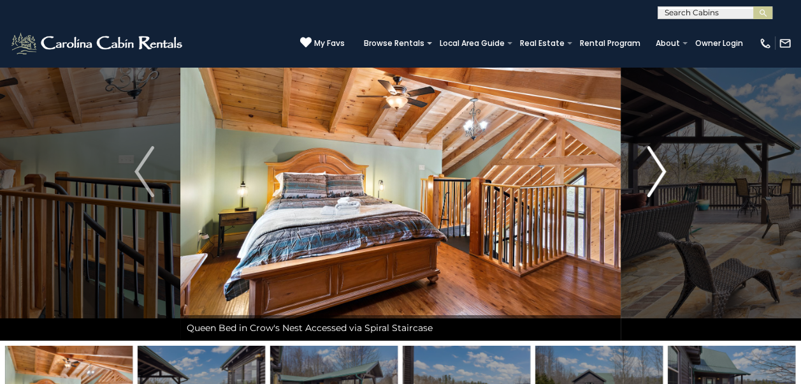
click at [659, 164] on img "Next" at bounding box center [656, 171] width 19 height 51
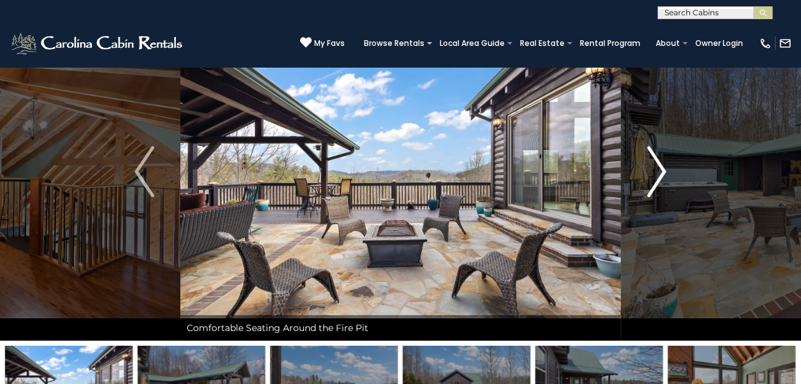
click at [659, 164] on img "Next" at bounding box center [656, 171] width 19 height 51
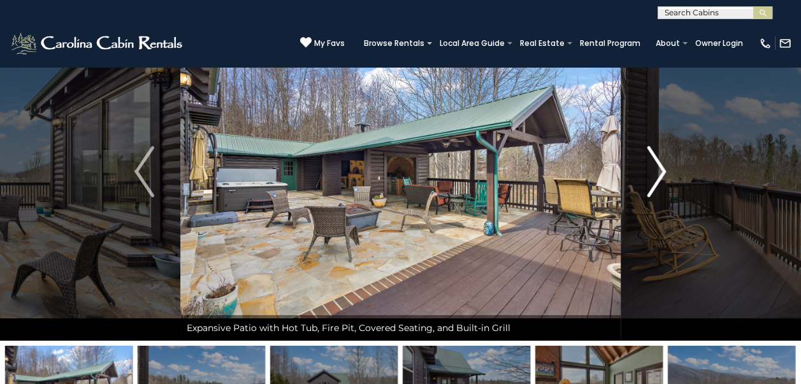
click at [657, 166] on img "Next" at bounding box center [656, 171] width 19 height 51
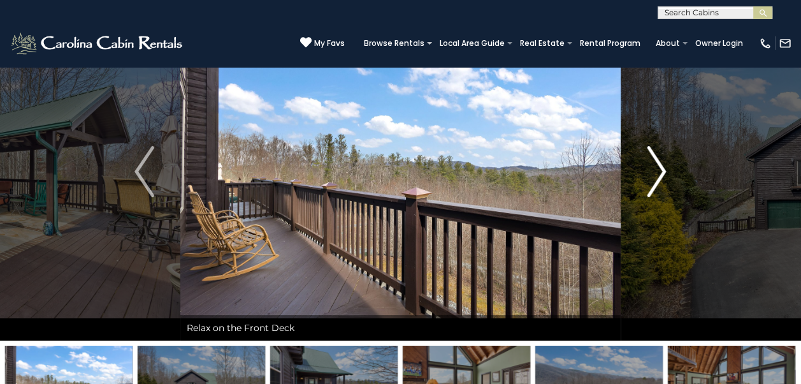
click at [657, 166] on img "Next" at bounding box center [656, 171] width 19 height 51
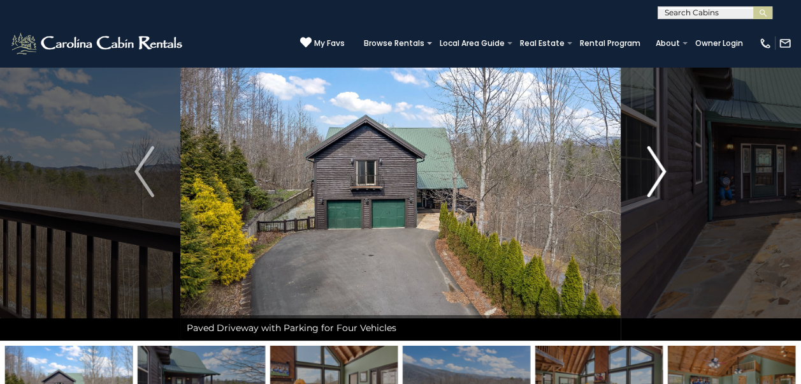
click at [660, 166] on img "Next" at bounding box center [656, 171] width 19 height 51
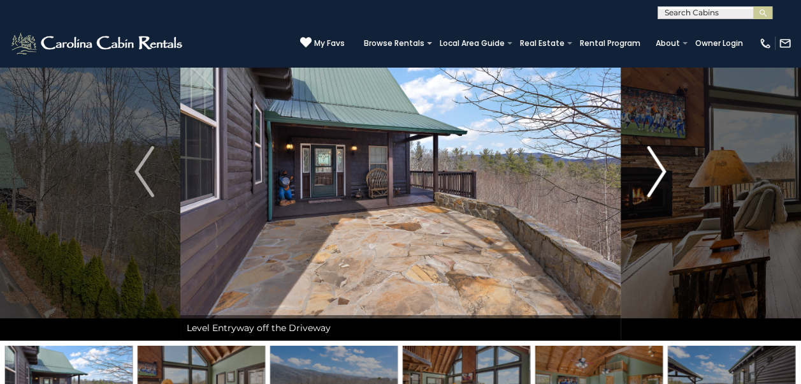
click at [660, 166] on img "Next" at bounding box center [656, 171] width 19 height 51
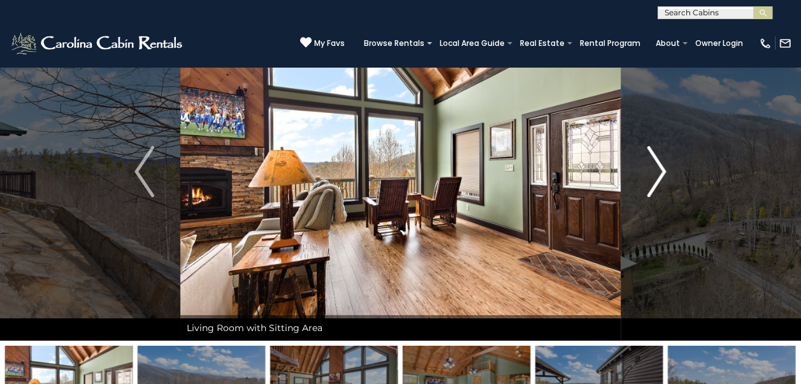
click at [660, 166] on img "Next" at bounding box center [656, 171] width 19 height 51
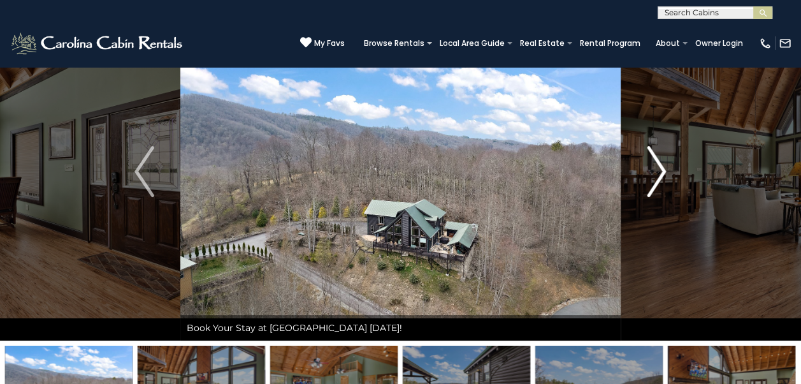
click at [663, 166] on img "Next" at bounding box center [656, 171] width 19 height 51
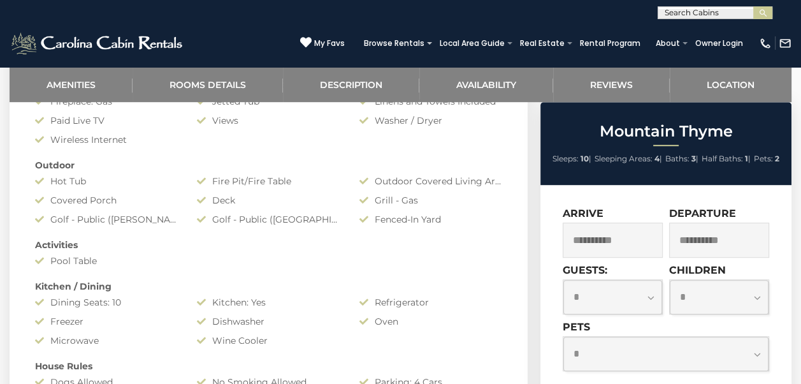
scroll to position [637, 0]
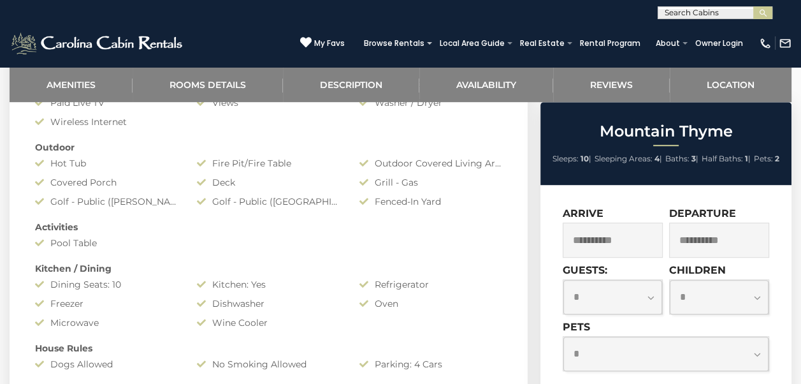
click at [650, 297] on select "**********" at bounding box center [612, 297] width 99 height 34
select select "*"
click at [563, 280] on select "**********" at bounding box center [612, 297] width 99 height 34
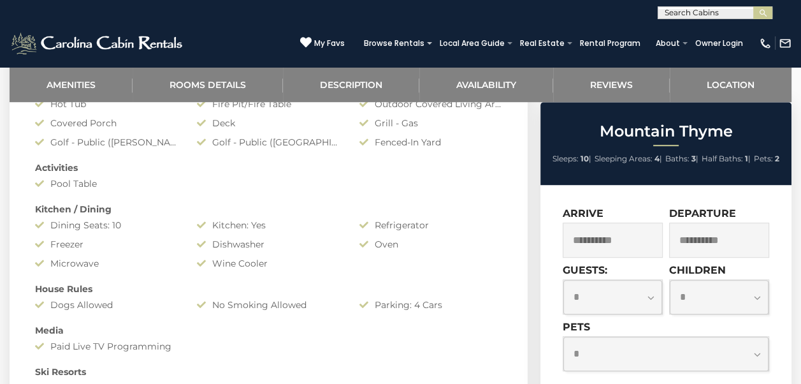
scroll to position [701, 0]
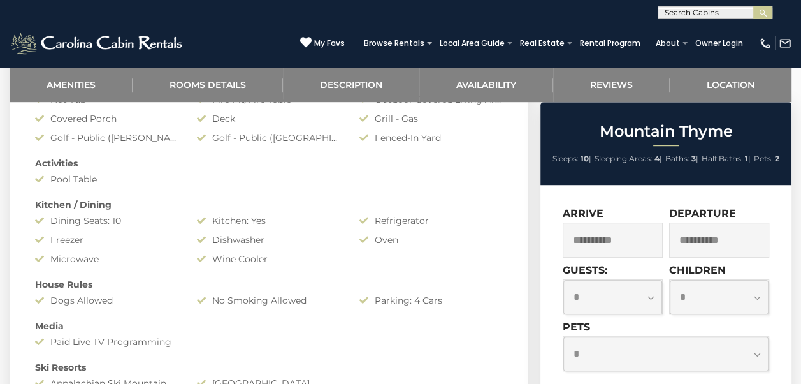
click at [759, 354] on select "**********" at bounding box center [665, 353] width 205 height 34
select select "*"
click at [563, 336] on select "**********" at bounding box center [665, 353] width 205 height 34
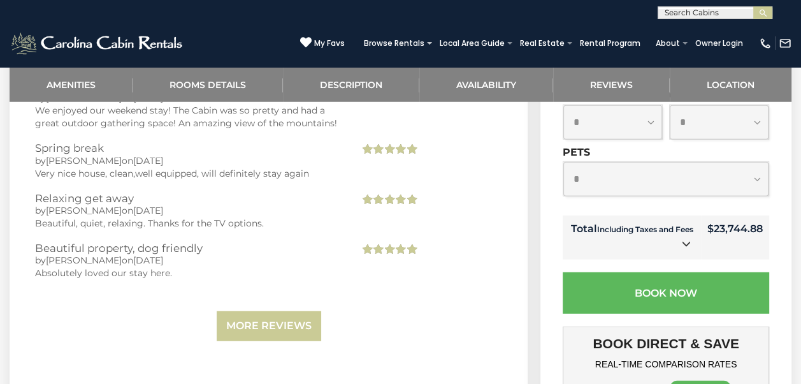
scroll to position [2803, 0]
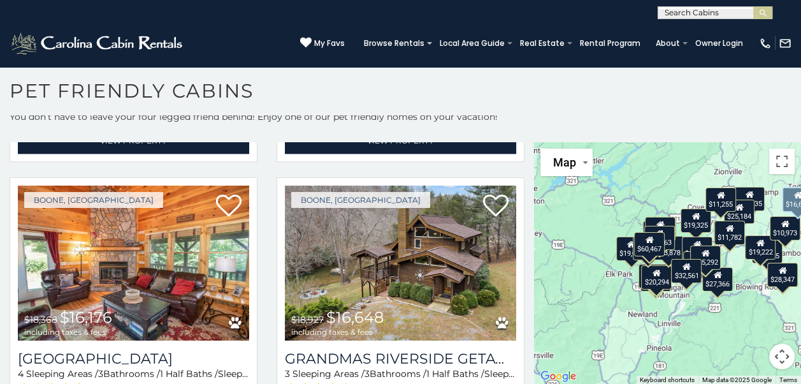
scroll to position [1656, 0]
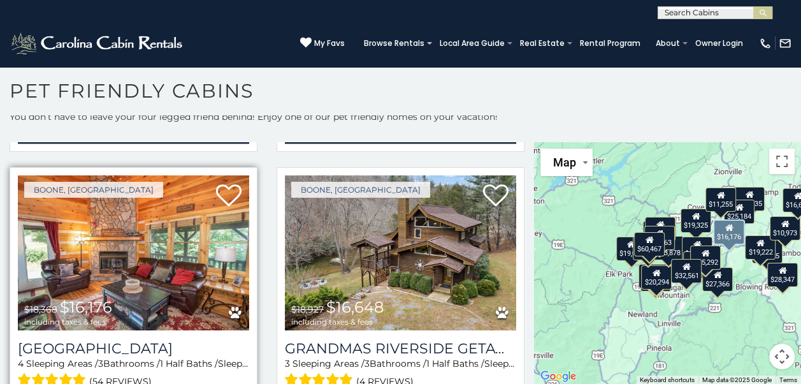
click at [122, 206] on img at bounding box center [133, 252] width 231 height 155
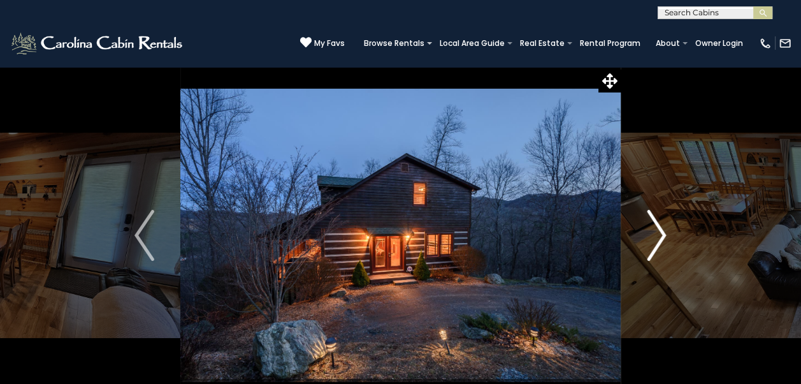
click at [663, 234] on img "Next" at bounding box center [656, 235] width 19 height 51
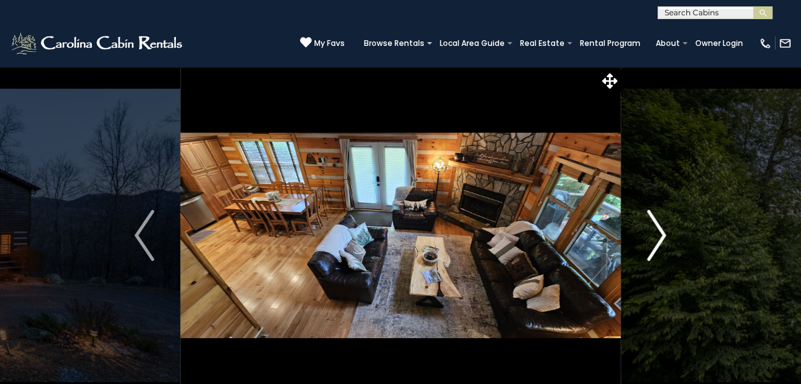
click at [663, 234] on img "Next" at bounding box center [656, 235] width 19 height 51
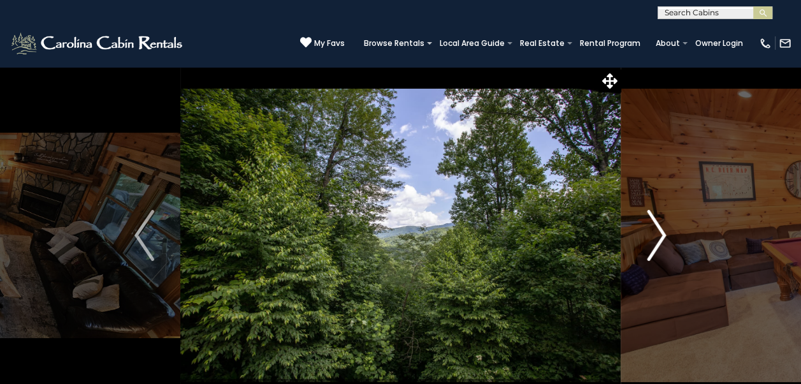
click at [663, 234] on img "Next" at bounding box center [656, 235] width 19 height 51
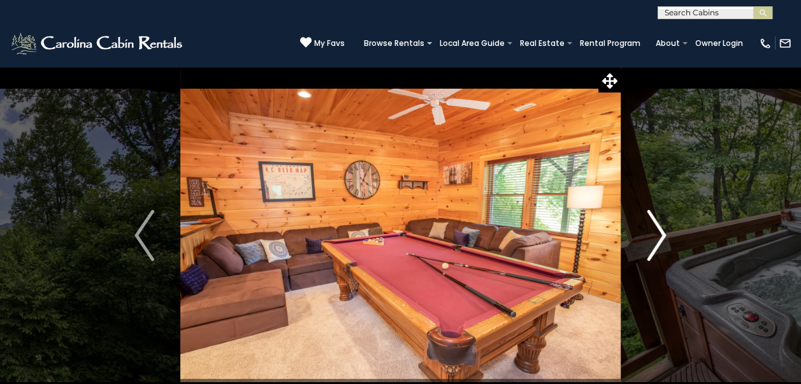
click at [657, 234] on img "Next" at bounding box center [656, 235] width 19 height 51
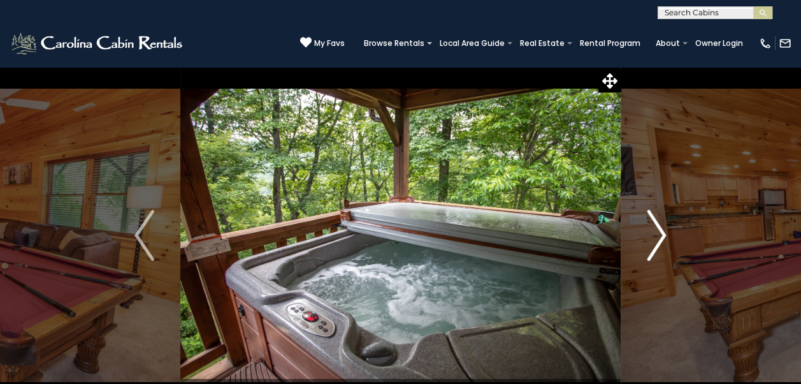
click at [657, 234] on img "Next" at bounding box center [656, 235] width 19 height 51
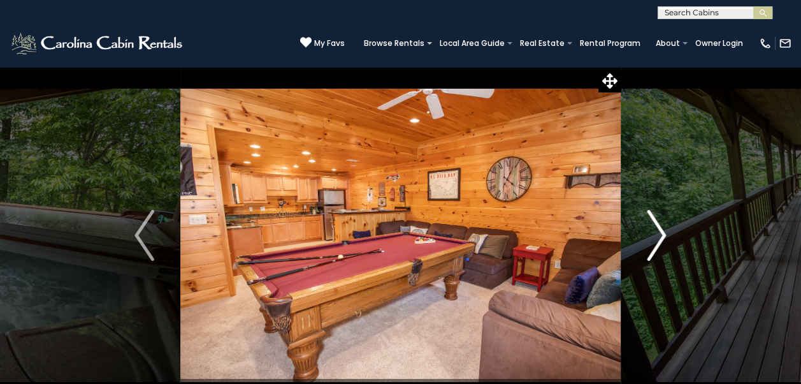
click at [657, 234] on img "Next" at bounding box center [656, 235] width 19 height 51
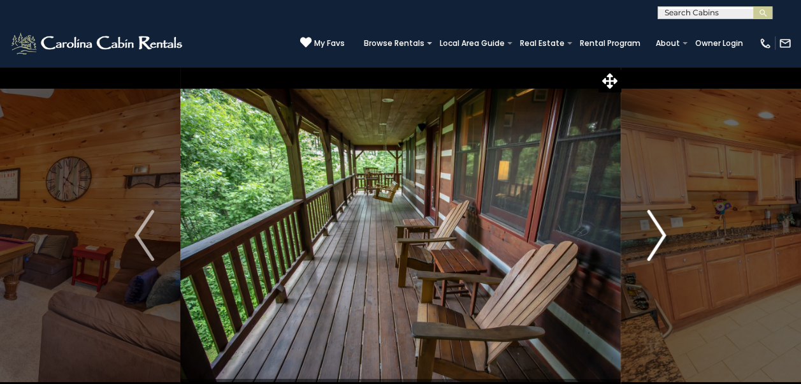
click at [656, 234] on img "Next" at bounding box center [656, 235] width 19 height 51
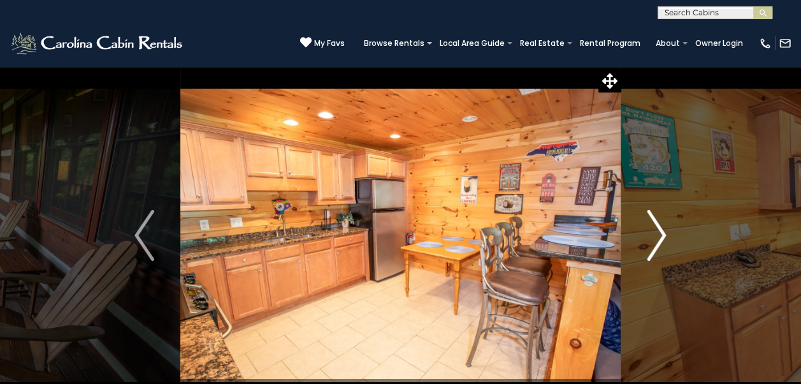
click at [659, 231] on img "Next" at bounding box center [656, 235] width 19 height 51
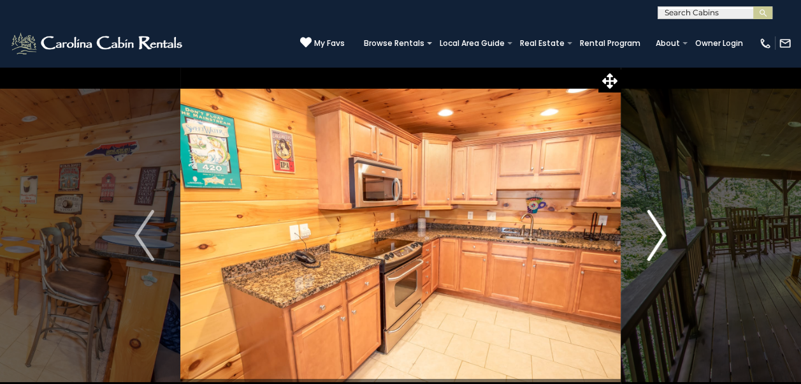
click at [659, 231] on img "Next" at bounding box center [656, 235] width 19 height 51
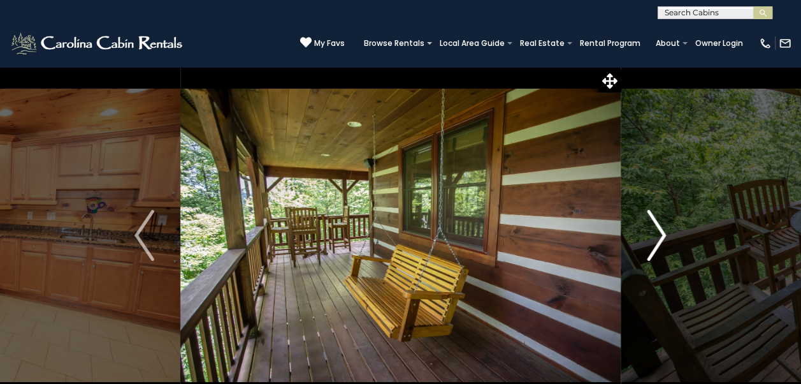
click at [661, 231] on img "Next" at bounding box center [656, 235] width 19 height 51
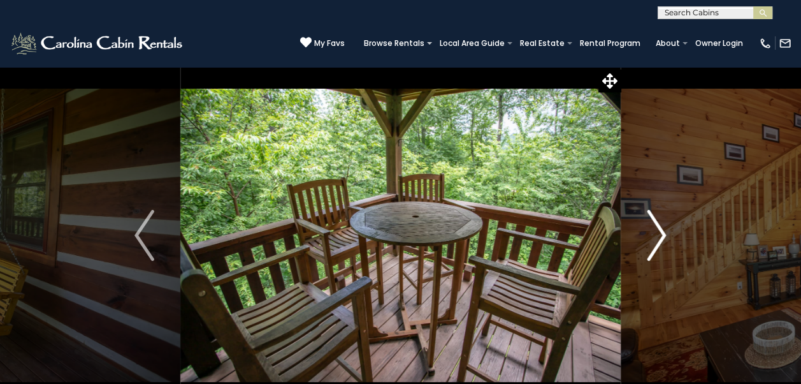
click at [661, 231] on img "Next" at bounding box center [656, 235] width 19 height 51
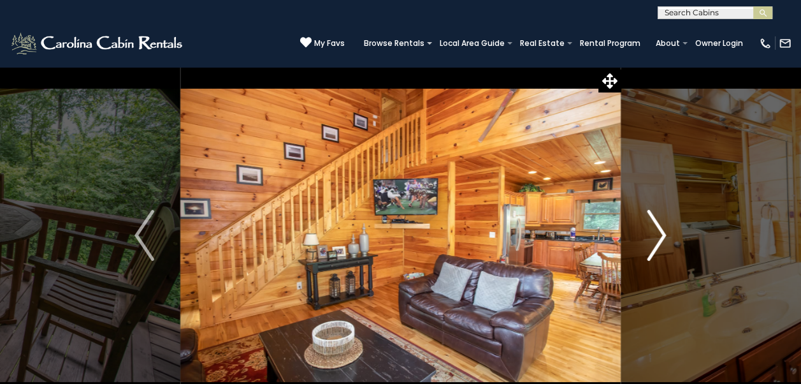
click at [661, 231] on img "Next" at bounding box center [656, 235] width 19 height 51
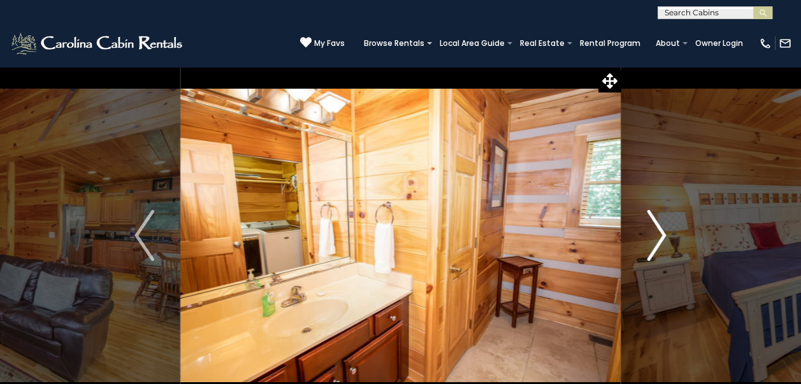
click at [661, 231] on img "Next" at bounding box center [656, 235] width 19 height 51
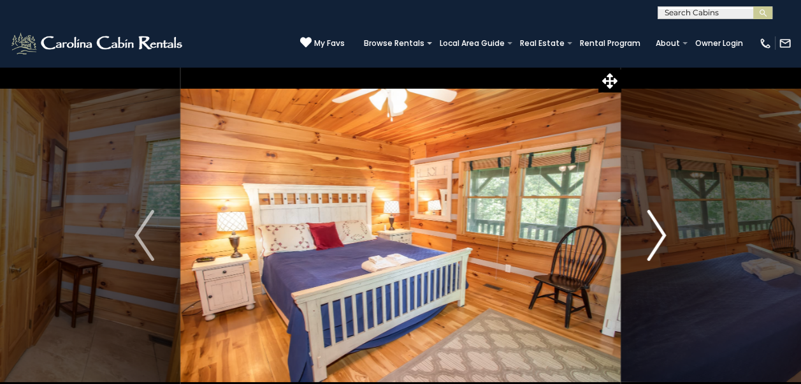
click at [661, 231] on img "Next" at bounding box center [656, 235] width 19 height 51
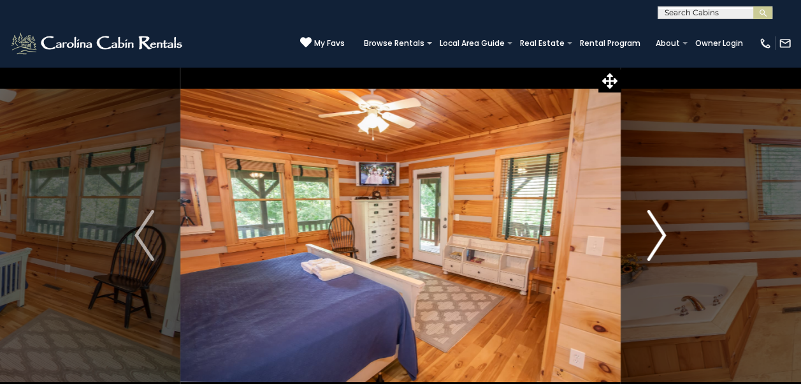
click at [661, 231] on img "Next" at bounding box center [656, 235] width 19 height 51
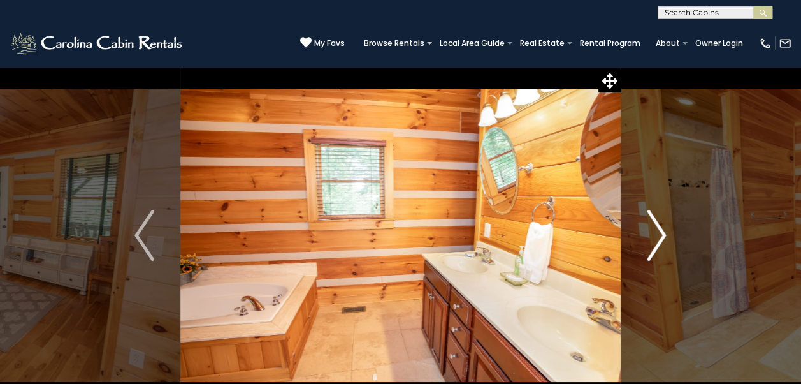
click at [661, 231] on img "Next" at bounding box center [656, 235] width 19 height 51
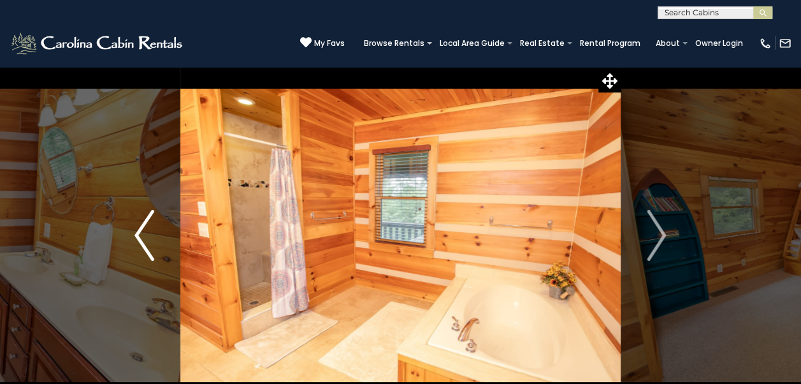
click at [140, 235] on img "Previous" at bounding box center [143, 235] width 19 height 51
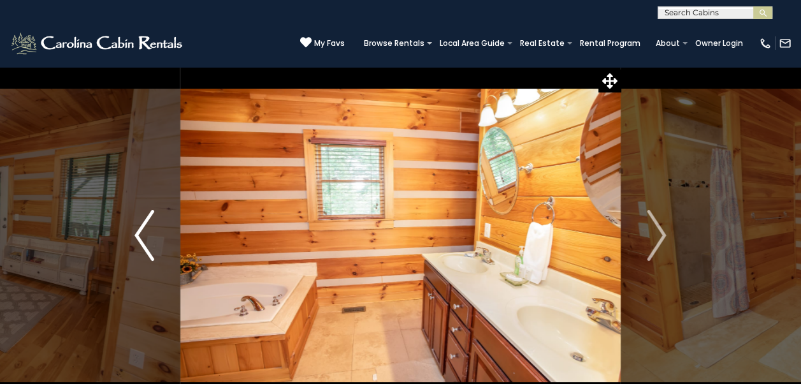
click at [140, 235] on img "Previous" at bounding box center [143, 235] width 19 height 51
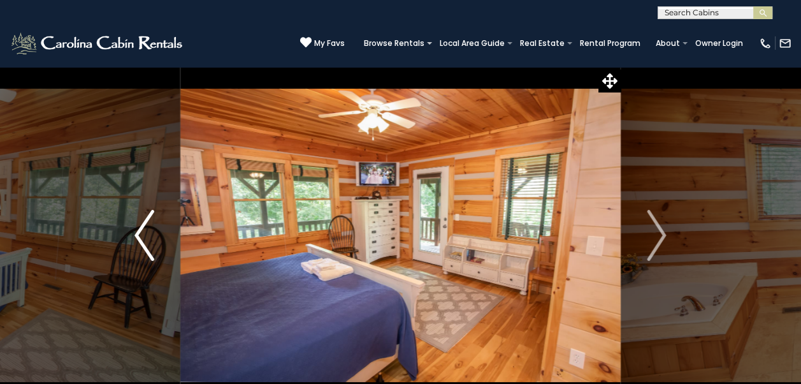
click at [140, 235] on img "Previous" at bounding box center [143, 235] width 19 height 51
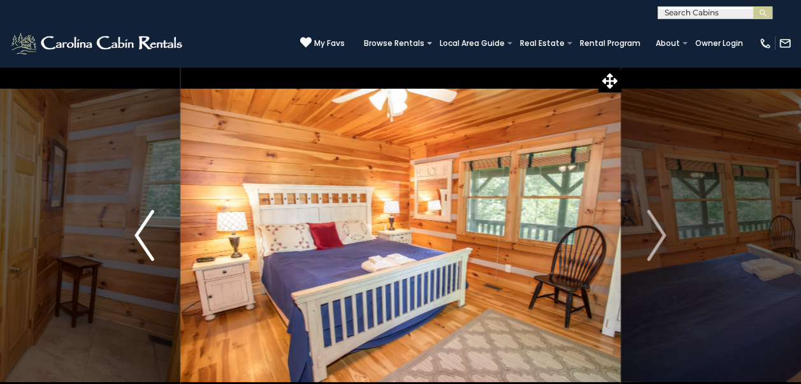
click at [140, 235] on img "Previous" at bounding box center [143, 235] width 19 height 51
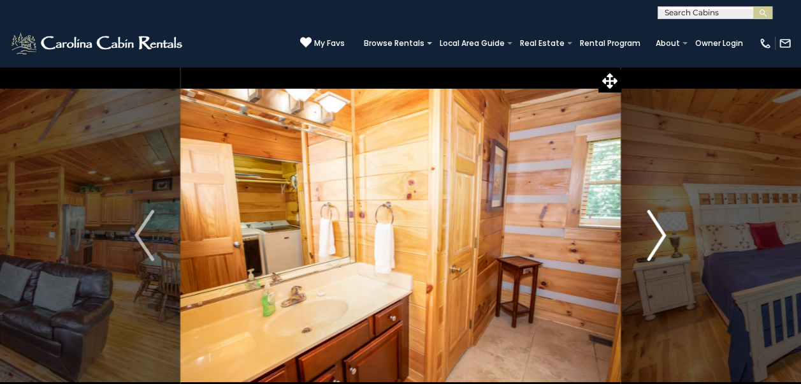
click at [663, 235] on img "Next" at bounding box center [656, 235] width 19 height 51
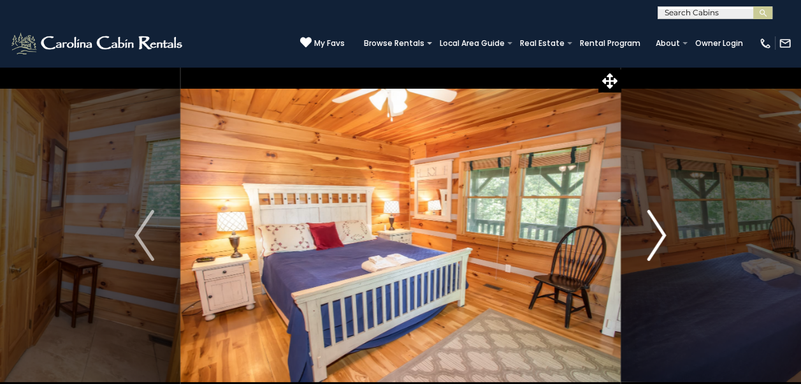
click at [663, 235] on img "Next" at bounding box center [656, 235] width 19 height 51
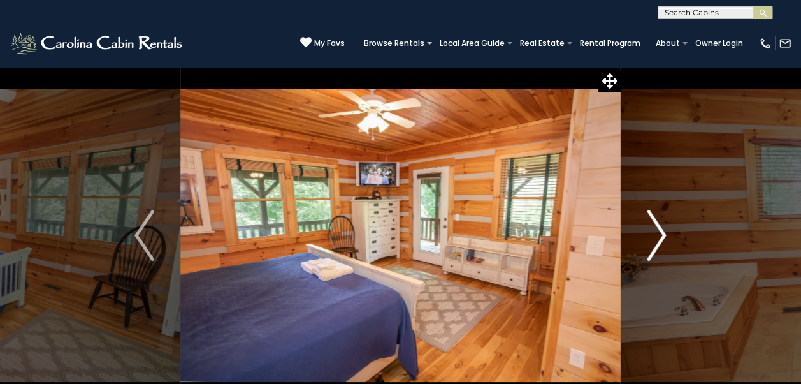
click at [663, 235] on img "Next" at bounding box center [656, 235] width 19 height 51
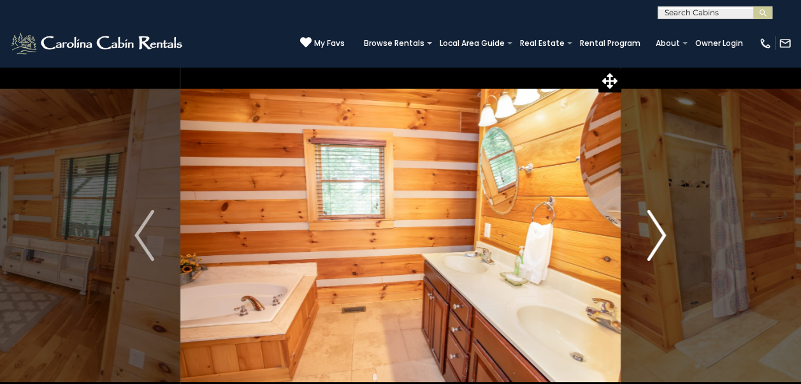
click at [663, 235] on img "Next" at bounding box center [656, 235] width 19 height 51
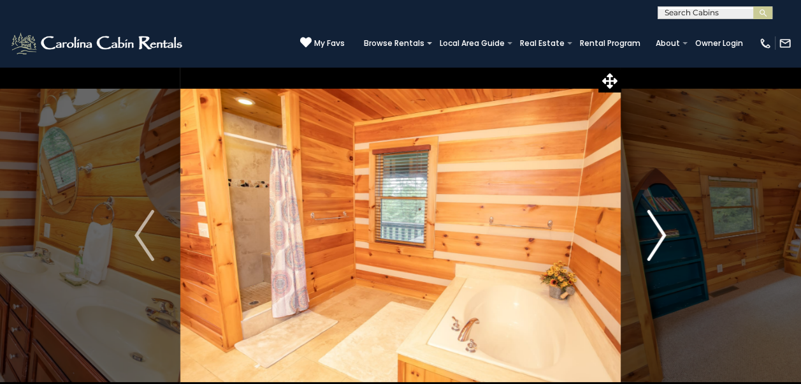
click at [663, 235] on img "Next" at bounding box center [656, 235] width 19 height 51
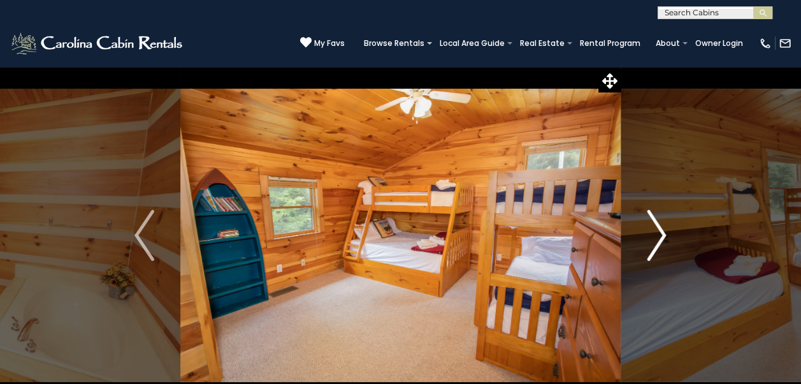
click at [663, 235] on img "Next" at bounding box center [656, 235] width 19 height 51
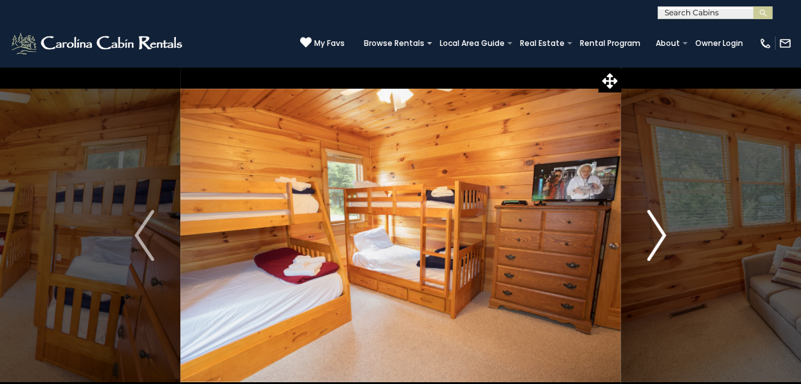
click at [663, 235] on img "Next" at bounding box center [656, 235] width 19 height 51
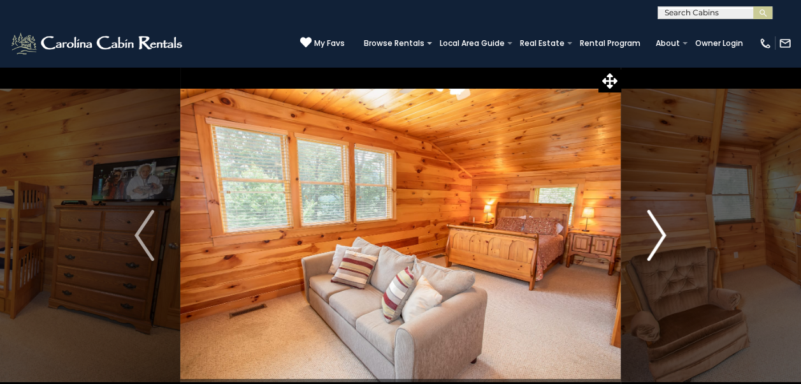
click at [663, 235] on img "Next" at bounding box center [656, 235] width 19 height 51
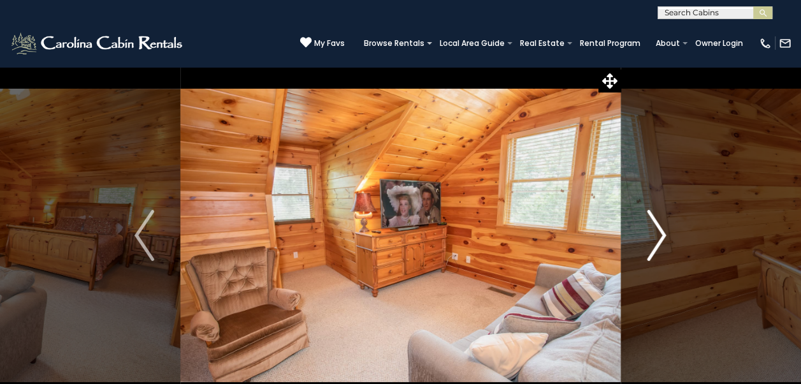
click at [663, 235] on img "Next" at bounding box center [656, 235] width 19 height 51
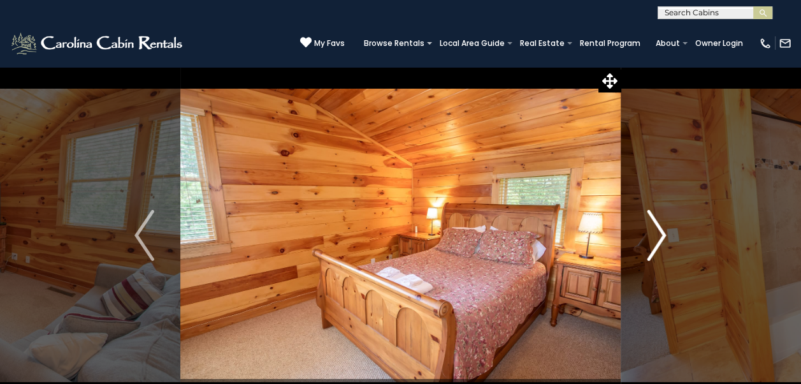
click at [663, 235] on img "Next" at bounding box center [656, 235] width 19 height 51
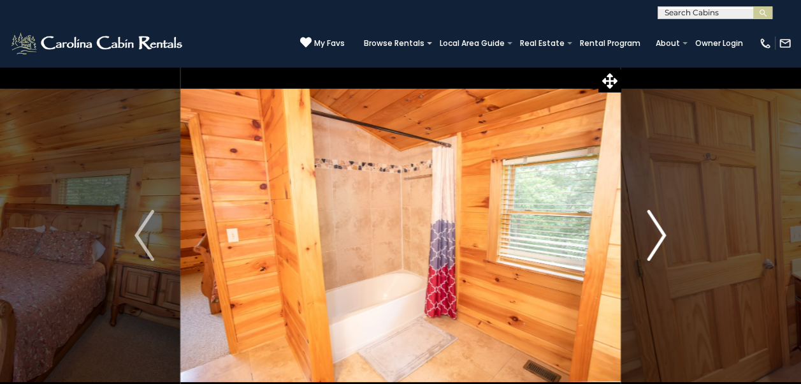
click at [663, 235] on img "Next" at bounding box center [656, 235] width 19 height 51
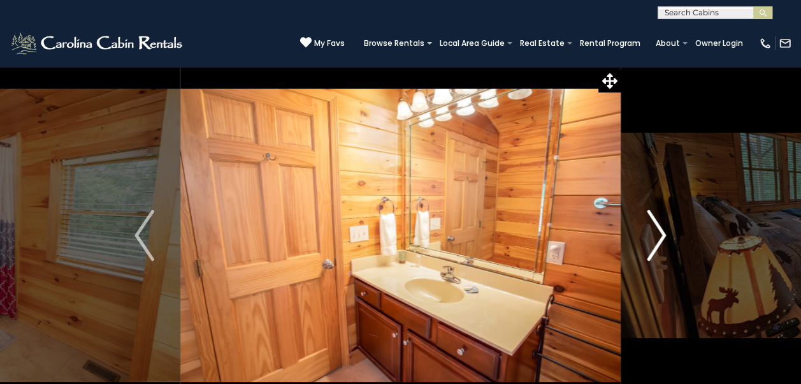
click at [663, 235] on img "Next" at bounding box center [656, 235] width 19 height 51
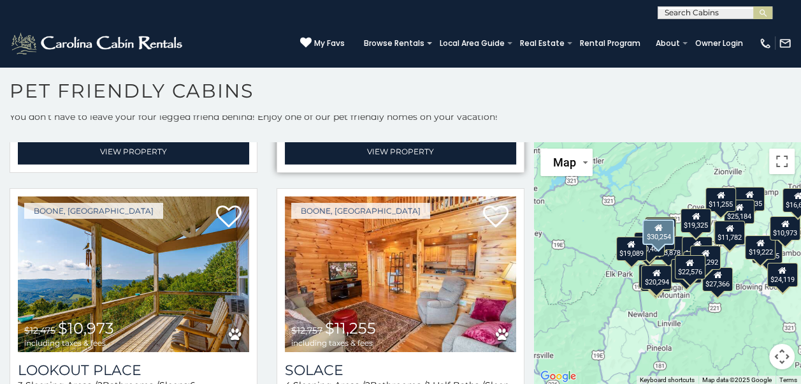
scroll to position [3568, 0]
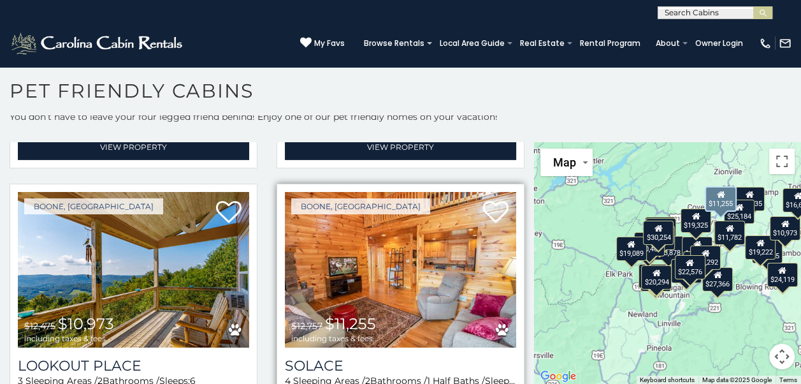
click at [392, 199] on img at bounding box center [400, 269] width 231 height 155
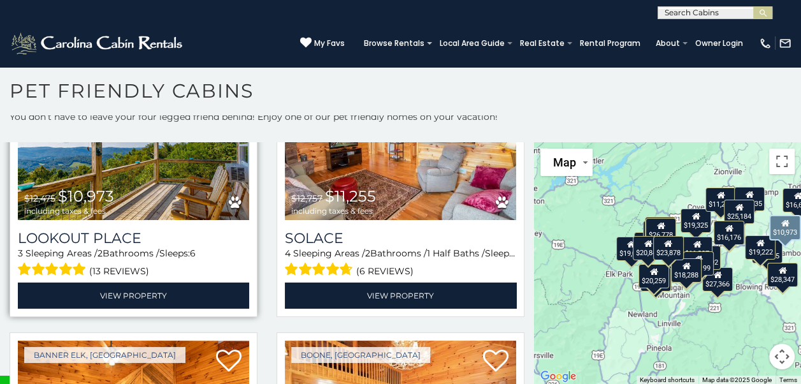
scroll to position [3759, 0]
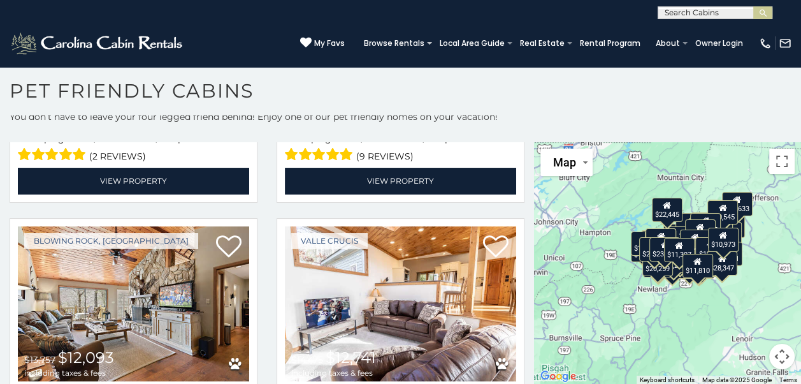
scroll to position [4370, 0]
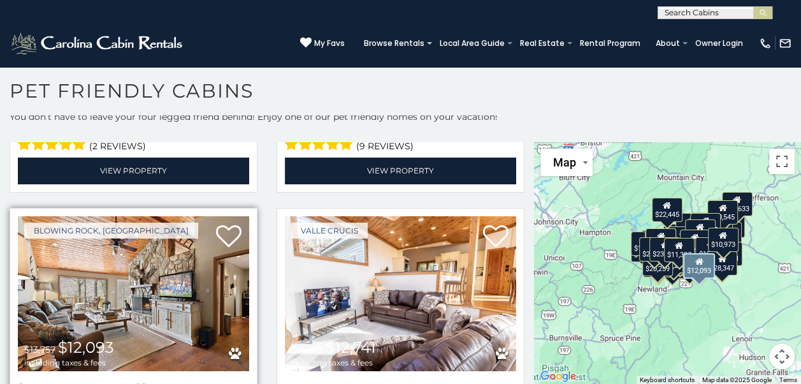
click at [108, 216] on img at bounding box center [133, 293] width 231 height 155
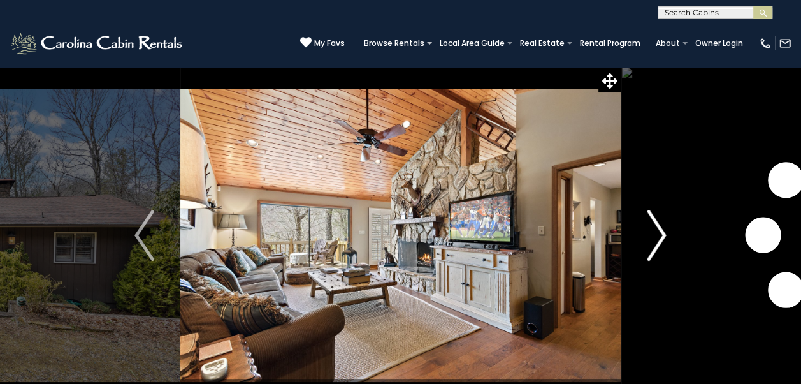
click at [660, 234] on img "Next" at bounding box center [656, 235] width 19 height 51
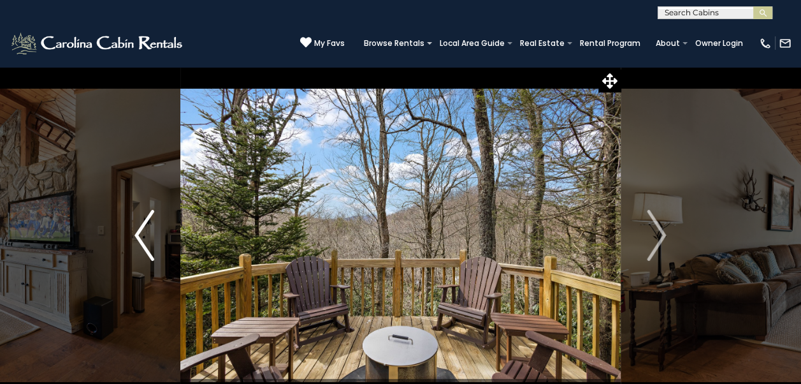
click at [140, 236] on img "Previous" at bounding box center [143, 235] width 19 height 51
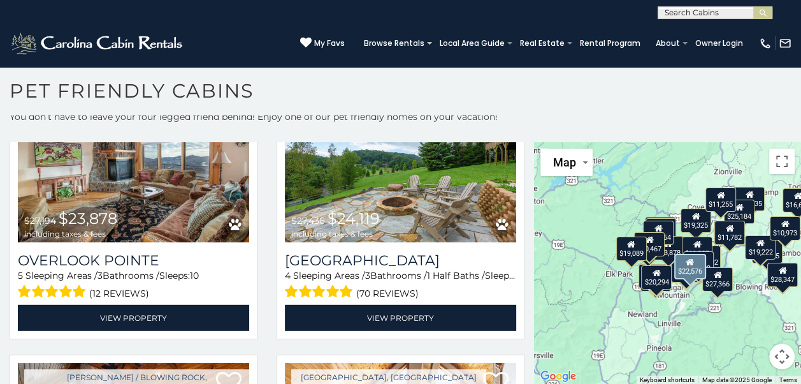
scroll to position [3313, 0]
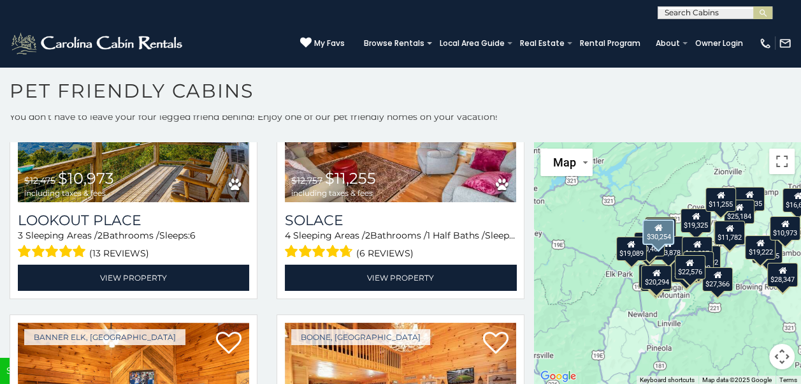
scroll to position [3822, 0]
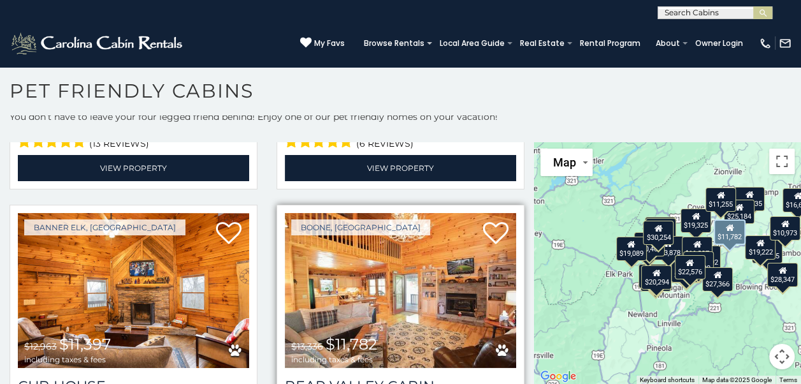
click at [408, 238] on img at bounding box center [400, 290] width 231 height 155
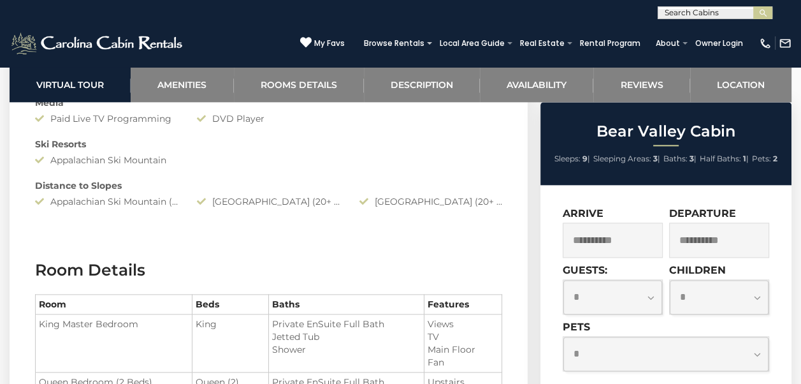
scroll to position [1402, 0]
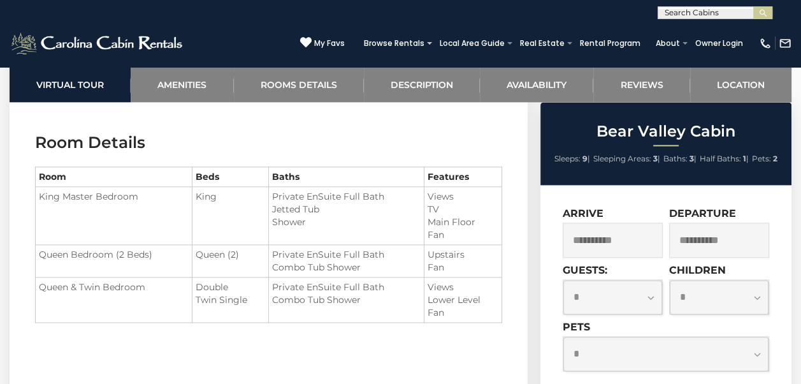
click at [649, 294] on select "**********" at bounding box center [612, 297] width 99 height 34
select select "*"
click at [563, 280] on select "**********" at bounding box center [612, 297] width 99 height 34
click at [759, 357] on select "**********" at bounding box center [665, 353] width 205 height 34
select select "*"
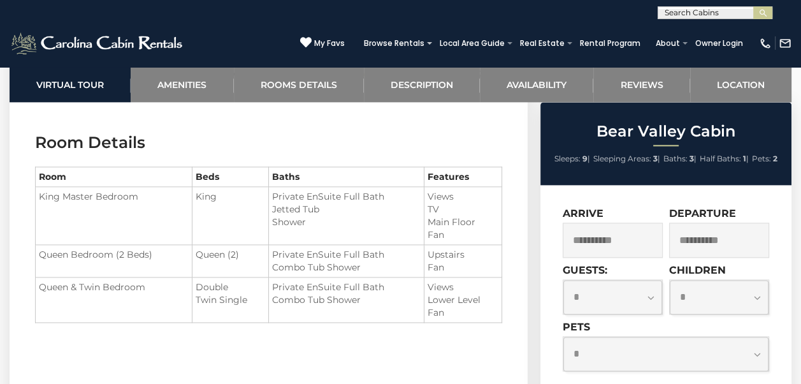
click at [563, 336] on select "**********" at bounding box center [665, 353] width 205 height 34
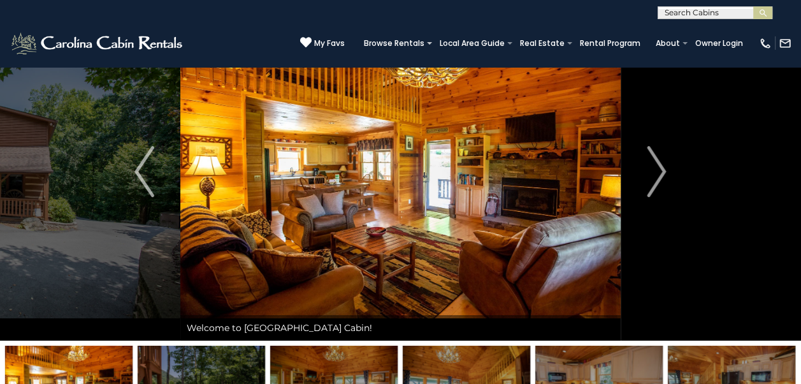
scroll to position [127, 0]
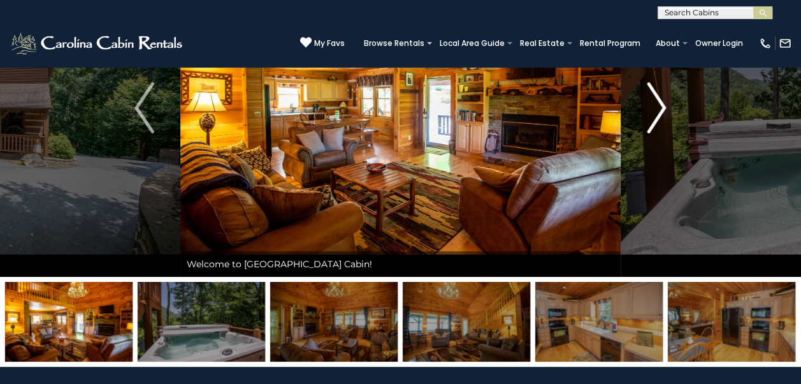
click at [663, 110] on img "Next" at bounding box center [656, 107] width 19 height 51
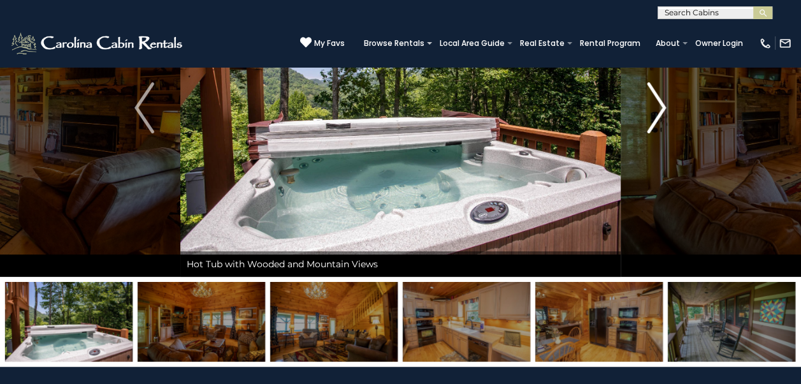
click at [663, 110] on img "Next" at bounding box center [656, 107] width 19 height 51
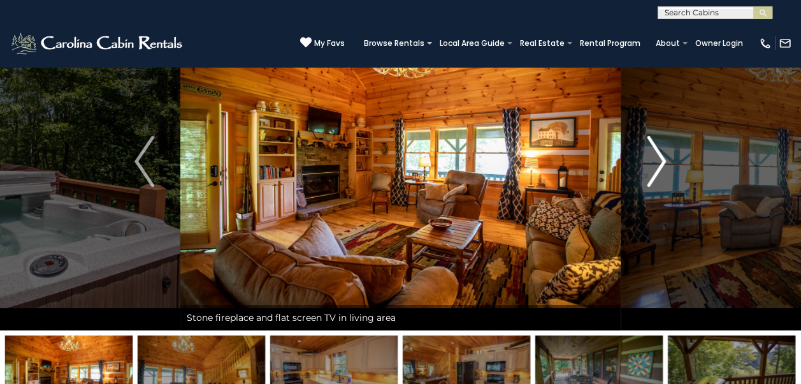
scroll to position [64, 0]
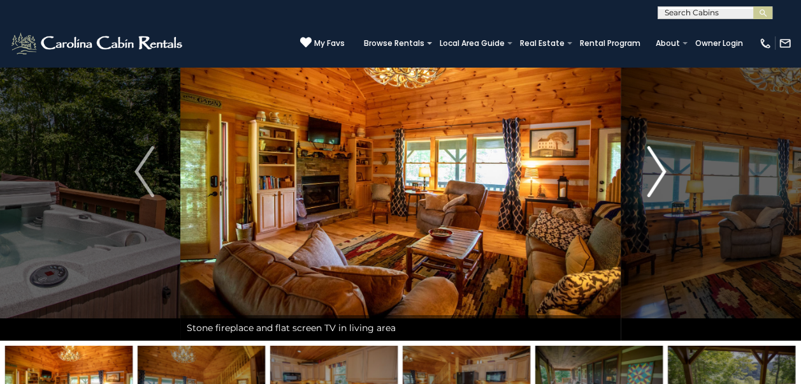
click at [661, 170] on img "Next" at bounding box center [656, 171] width 19 height 51
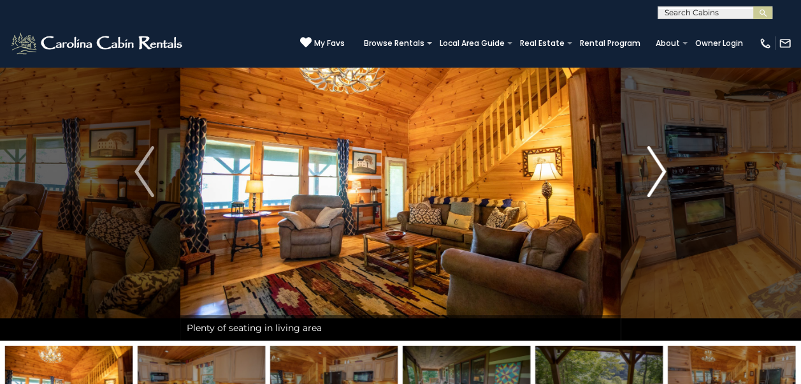
click at [661, 170] on img "Next" at bounding box center [656, 171] width 19 height 51
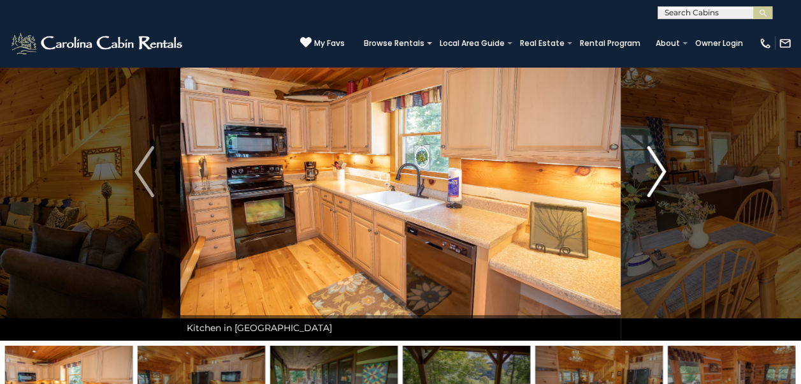
click at [661, 170] on img "Next" at bounding box center [656, 171] width 19 height 51
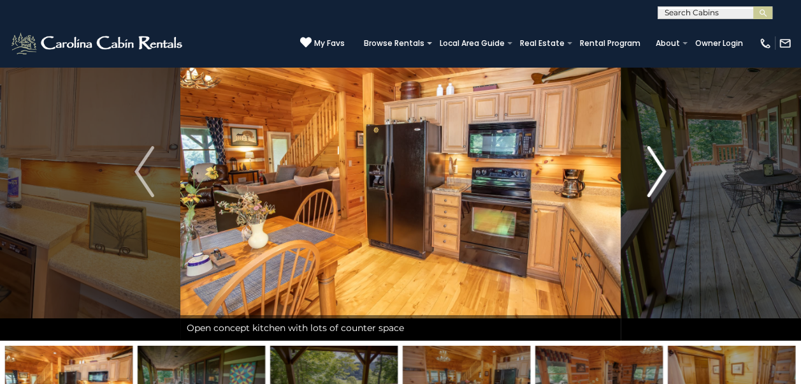
click at [661, 170] on img "Next" at bounding box center [656, 171] width 19 height 51
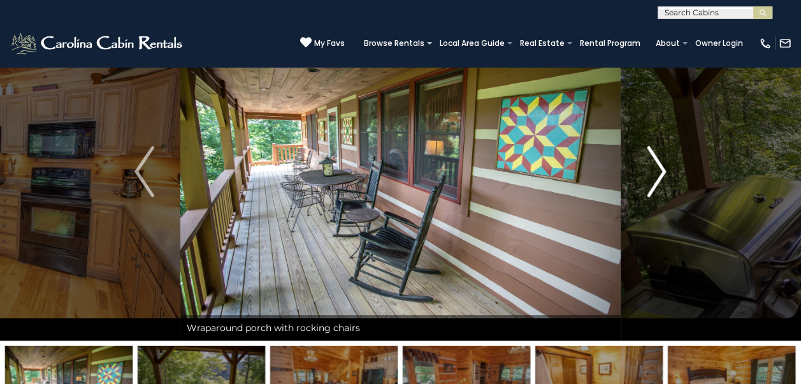
click at [661, 170] on img "Next" at bounding box center [656, 171] width 19 height 51
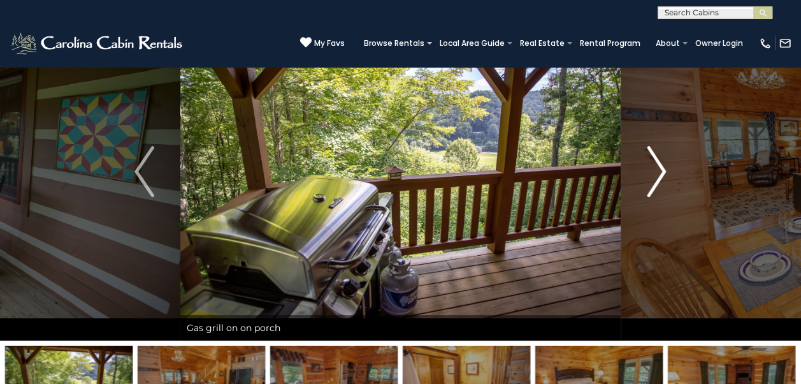
click at [661, 170] on img "Next" at bounding box center [656, 171] width 19 height 51
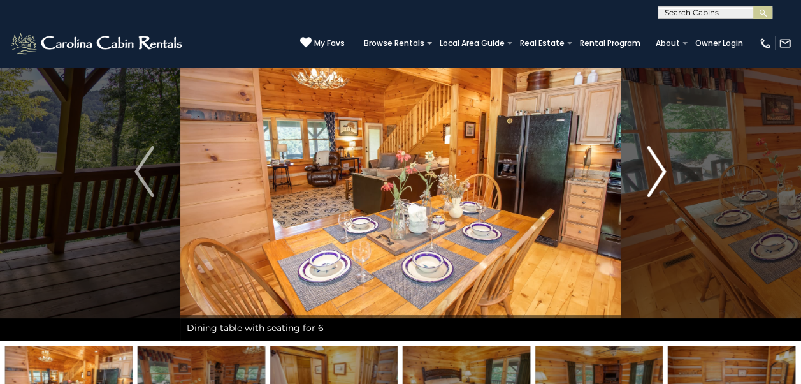
click at [661, 170] on img "Next" at bounding box center [656, 171] width 19 height 51
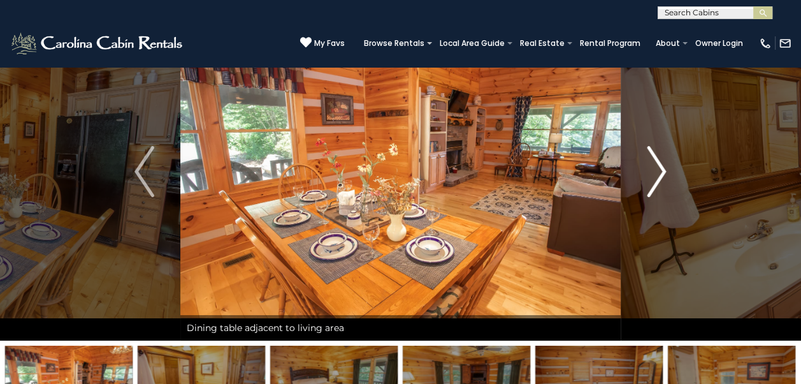
click at [661, 170] on img "Next" at bounding box center [656, 171] width 19 height 51
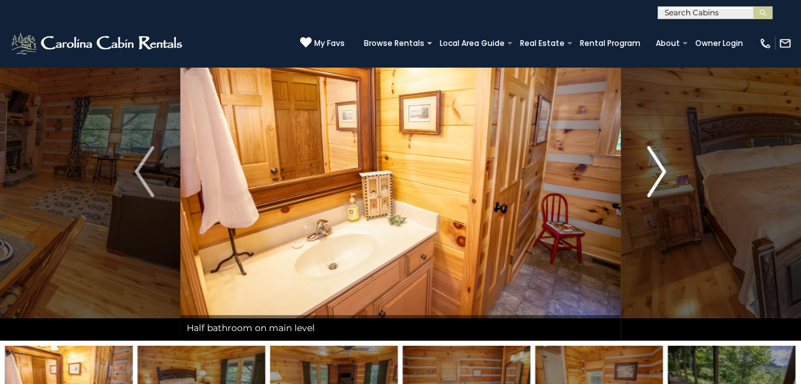
click at [661, 170] on img "Next" at bounding box center [656, 171] width 19 height 51
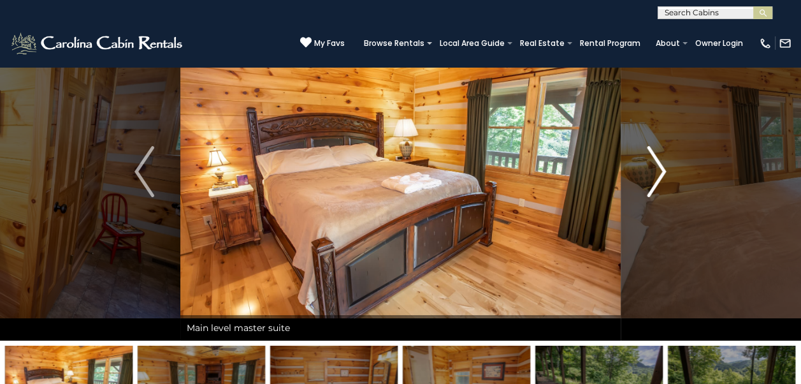
click at [661, 170] on img "Next" at bounding box center [656, 171] width 19 height 51
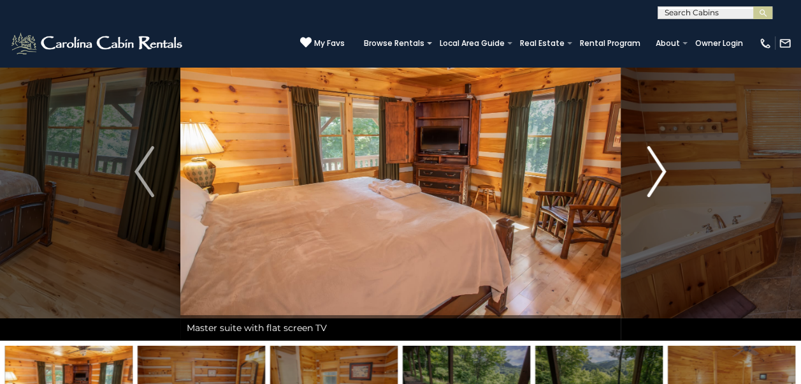
click at [661, 170] on img "Next" at bounding box center [656, 171] width 19 height 51
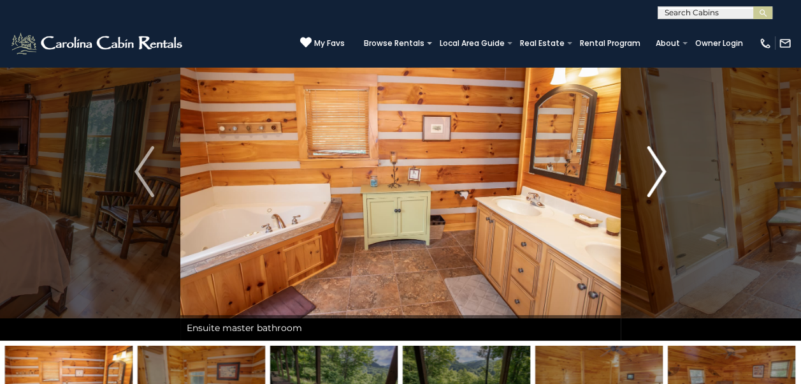
click at [663, 170] on img "Next" at bounding box center [656, 171] width 19 height 51
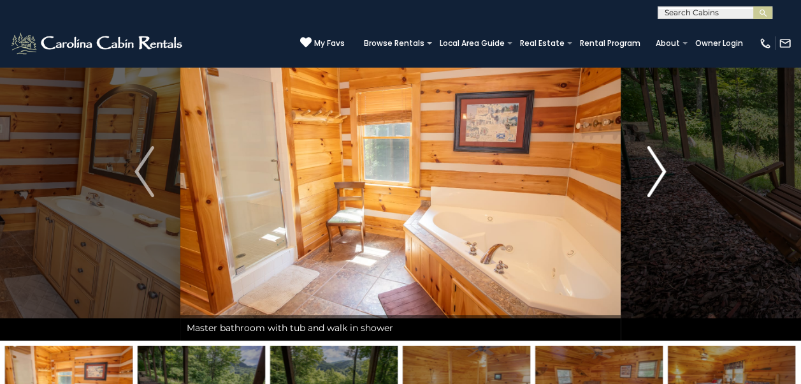
click at [659, 169] on img "Next" at bounding box center [656, 171] width 19 height 51
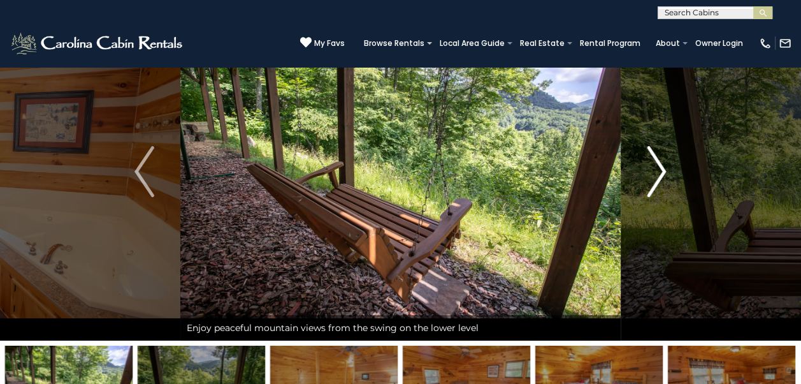
click at [659, 169] on img "Next" at bounding box center [656, 171] width 19 height 51
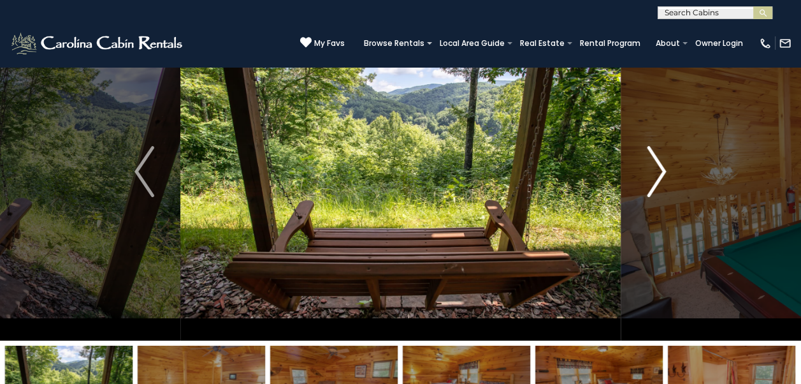
click at [659, 169] on img "Next" at bounding box center [656, 171] width 19 height 51
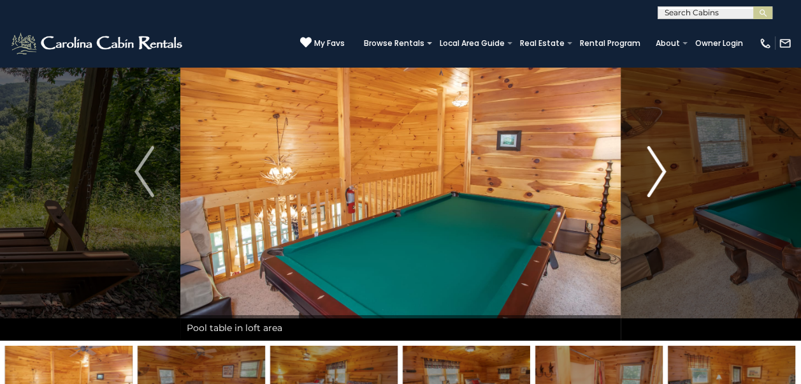
click at [659, 169] on img "Next" at bounding box center [656, 171] width 19 height 51
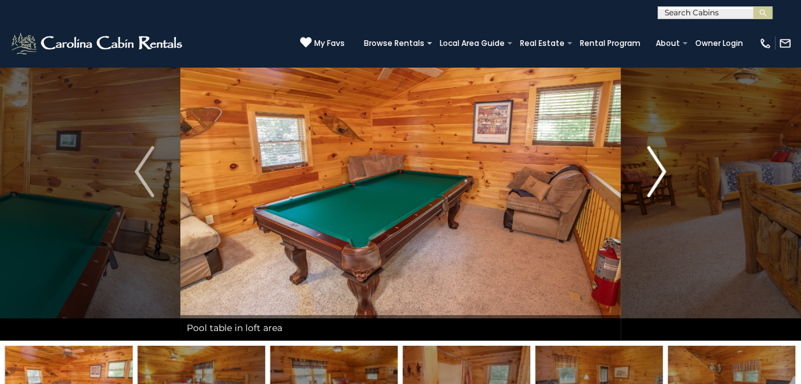
click at [659, 169] on img "Next" at bounding box center [656, 171] width 19 height 51
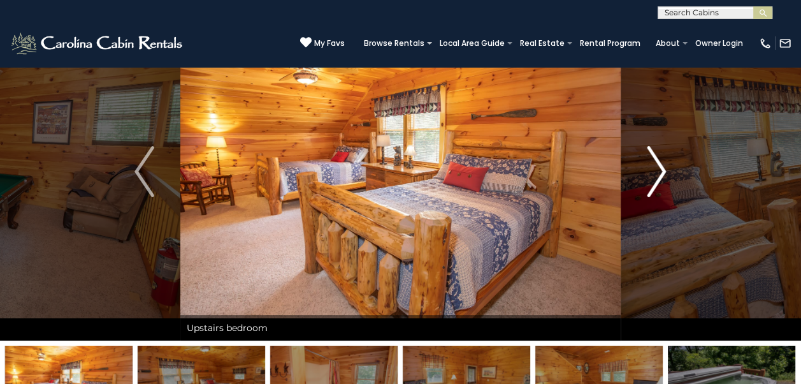
click at [659, 169] on img "Next" at bounding box center [656, 171] width 19 height 51
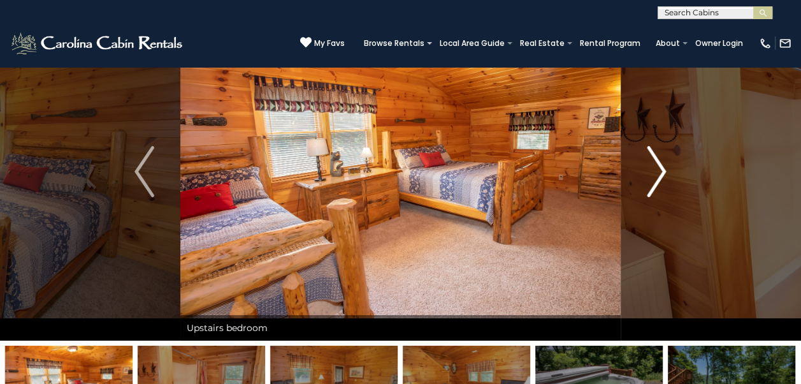
click at [659, 169] on img "Next" at bounding box center [656, 171] width 19 height 51
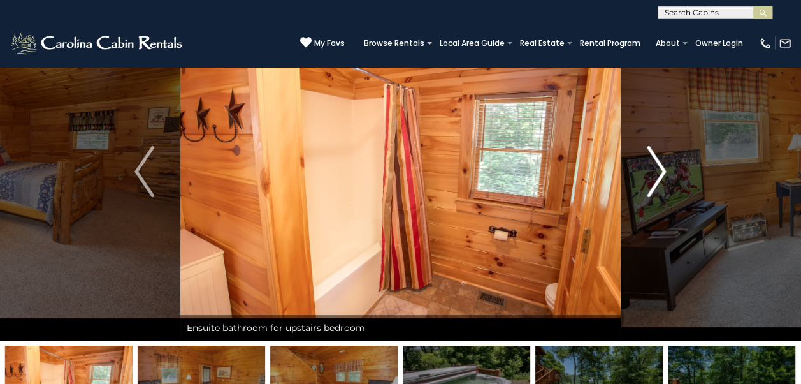
click at [659, 169] on img "Next" at bounding box center [656, 171] width 19 height 51
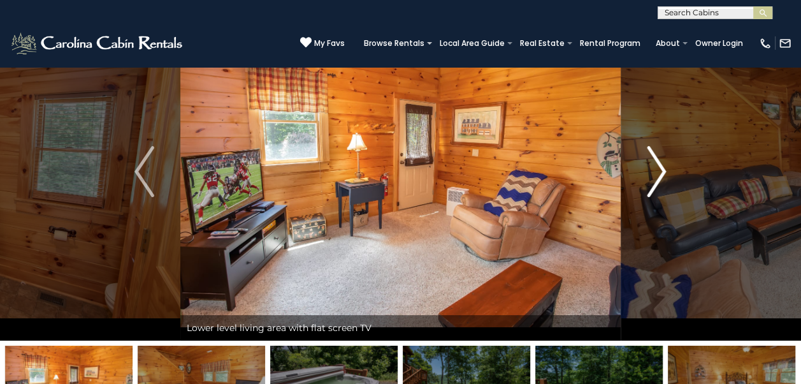
click at [659, 169] on img "Next" at bounding box center [656, 171] width 19 height 51
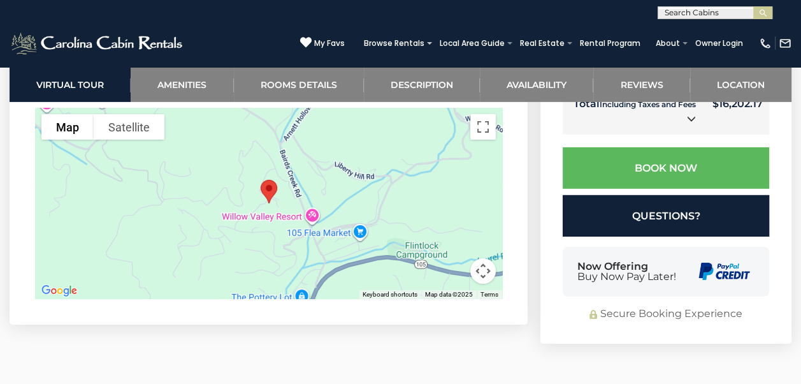
scroll to position [3376, 0]
